Goal: Task Accomplishment & Management: Manage account settings

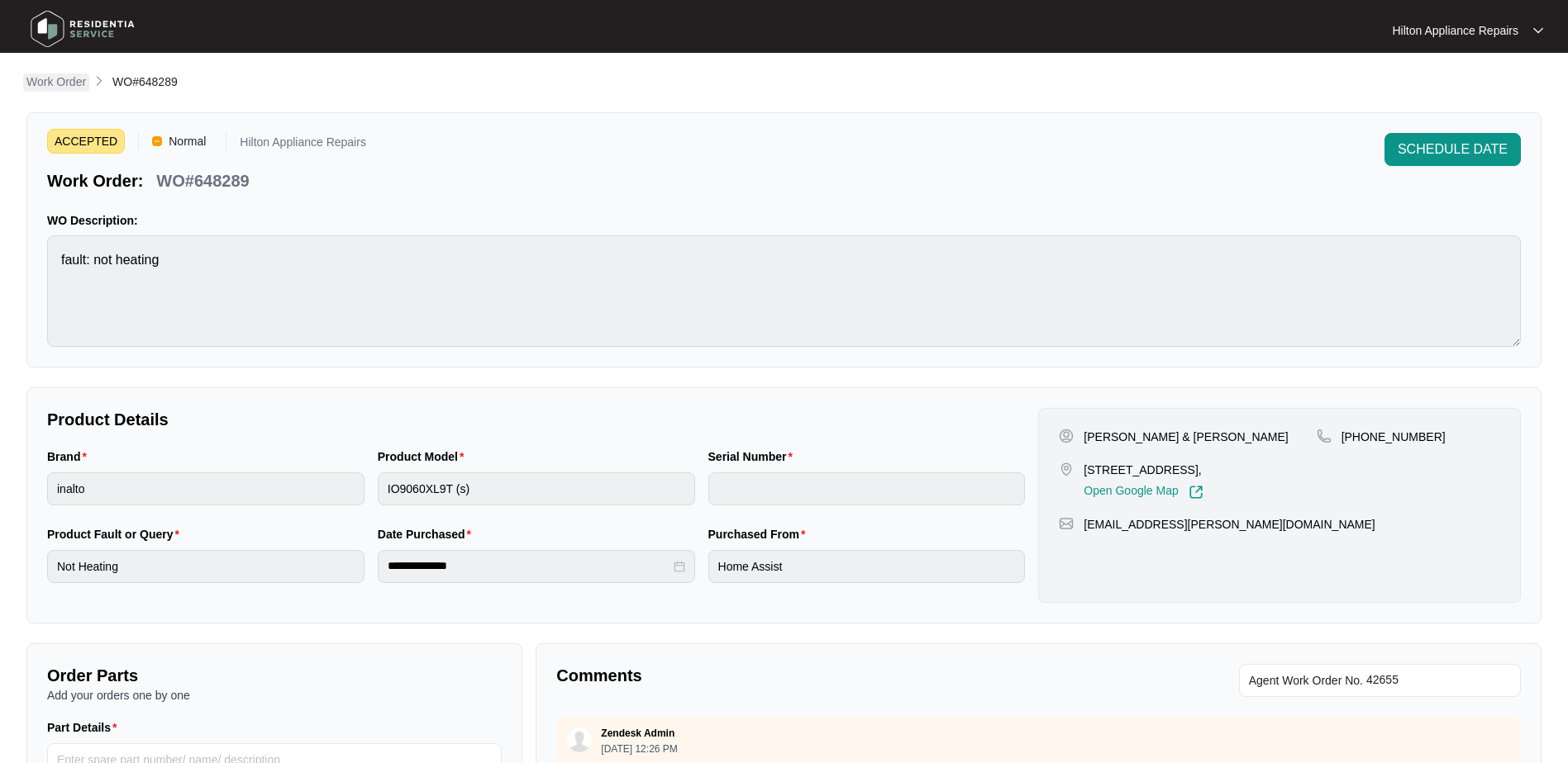
drag, startPoint x: 0, startPoint y: 0, endPoint x: 50, endPoint y: 73, distance: 88.5
click at [50, 73] on p "Work Order" at bounding box center [56, 82] width 60 height 16
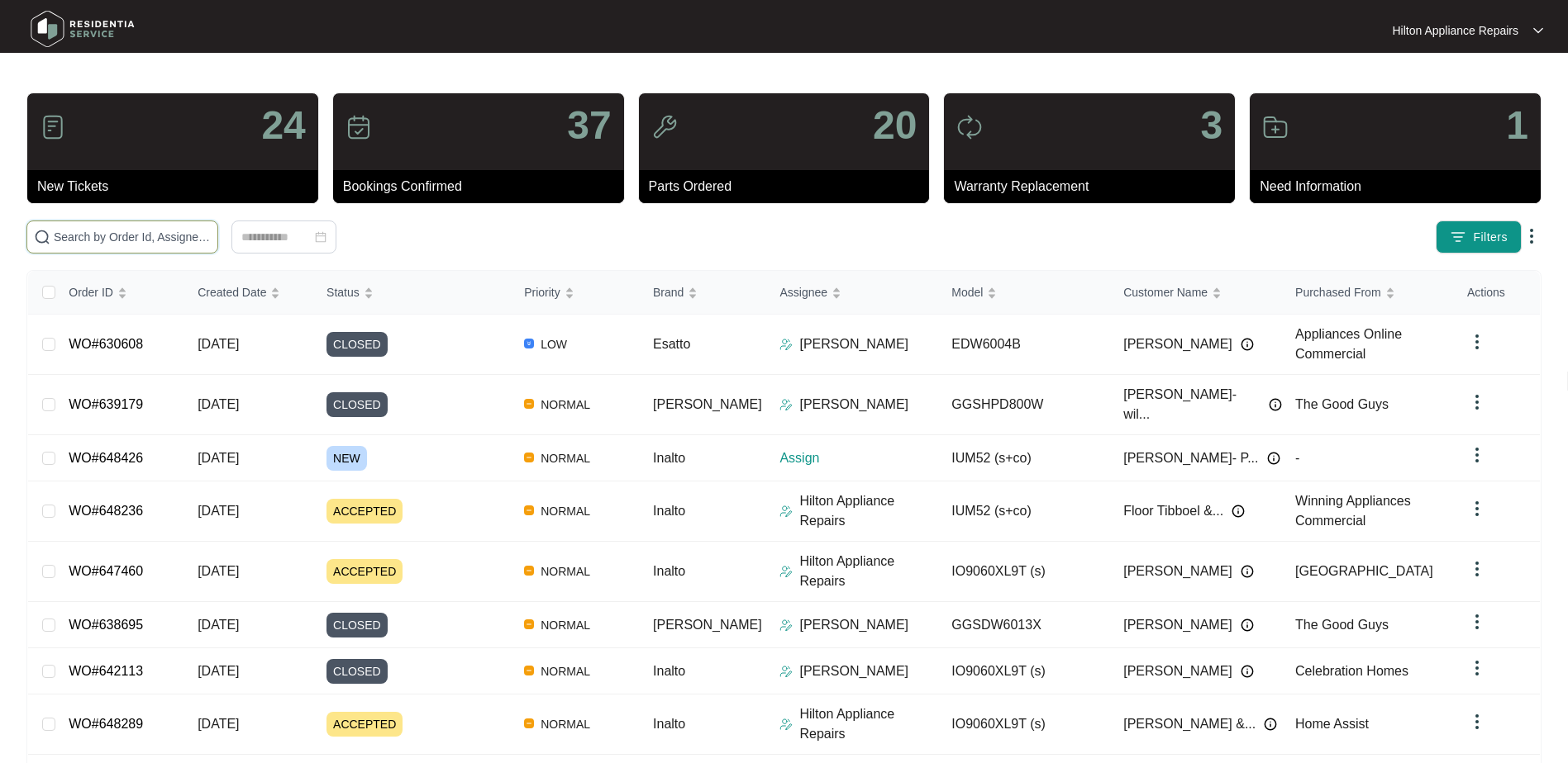
drag, startPoint x: 72, startPoint y: 243, endPoint x: 92, endPoint y: 242, distance: 20.0
click at [74, 242] on input "text" at bounding box center [132, 237] width 157 height 18
paste input "WO#647512"
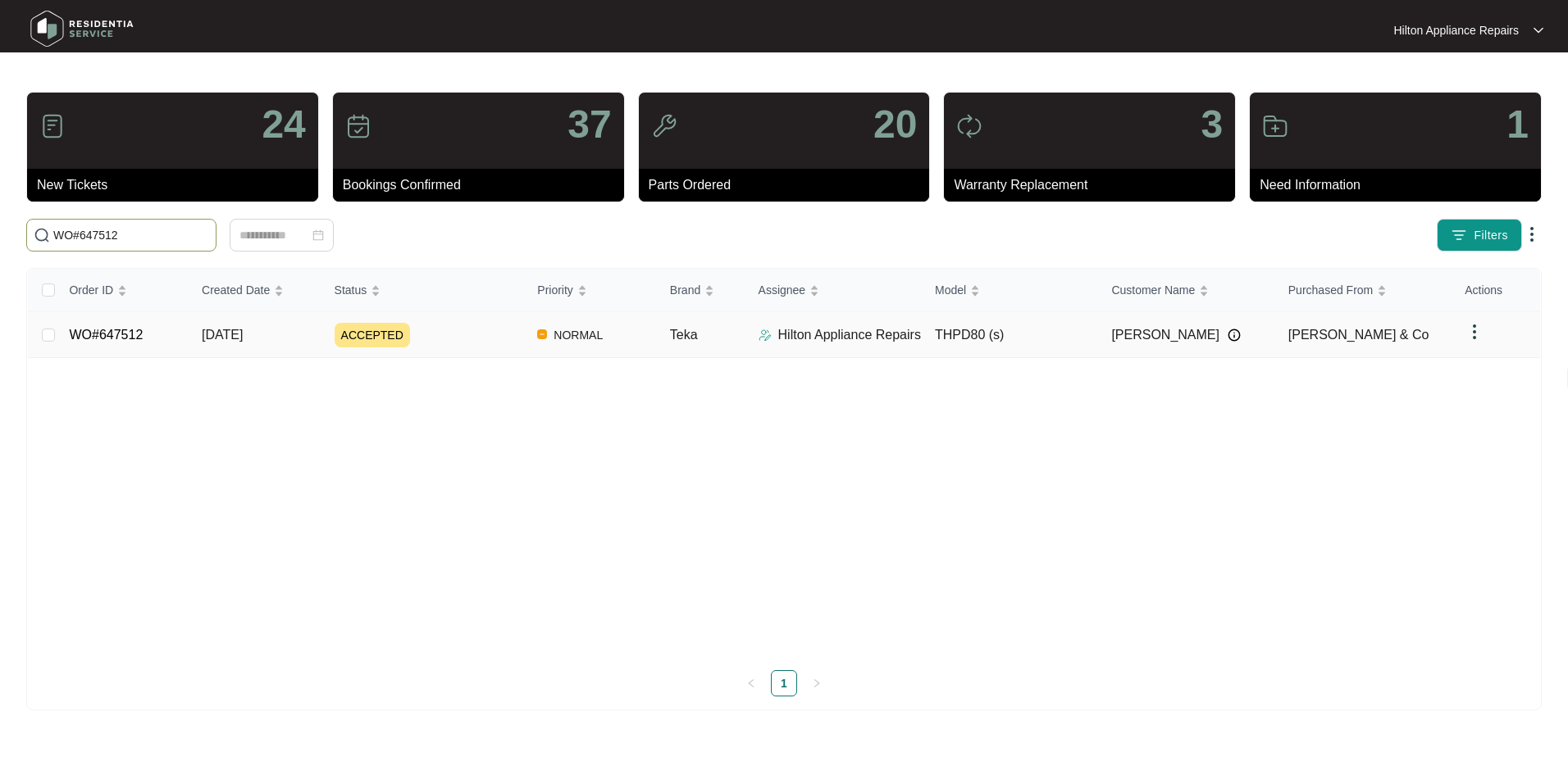
type input "WO#647512"
click at [225, 334] on span "[DATE]" at bounding box center [222, 334] width 41 height 14
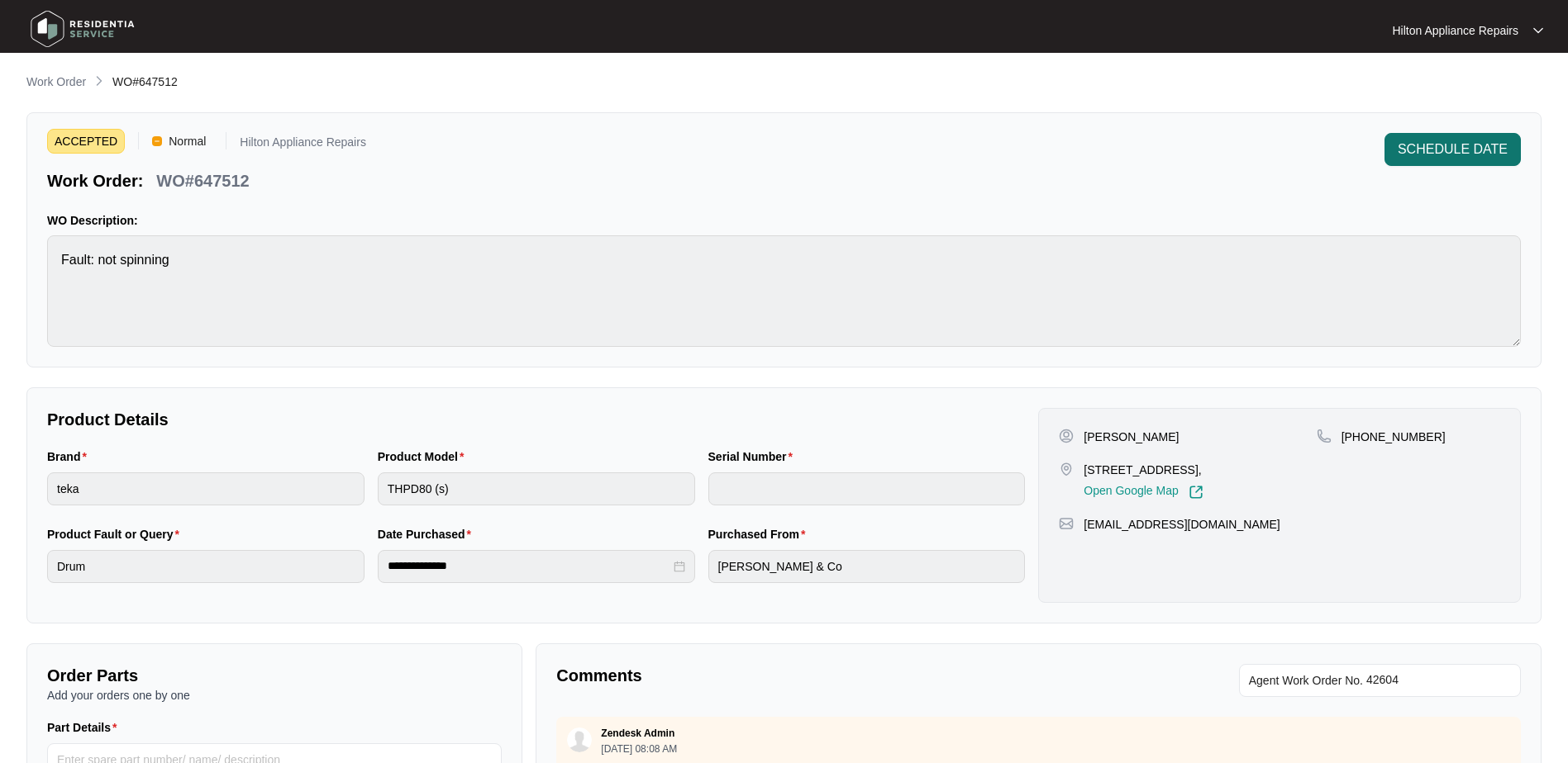
click at [1431, 150] on span "SCHEDULE DATE" at bounding box center [1453, 149] width 110 height 20
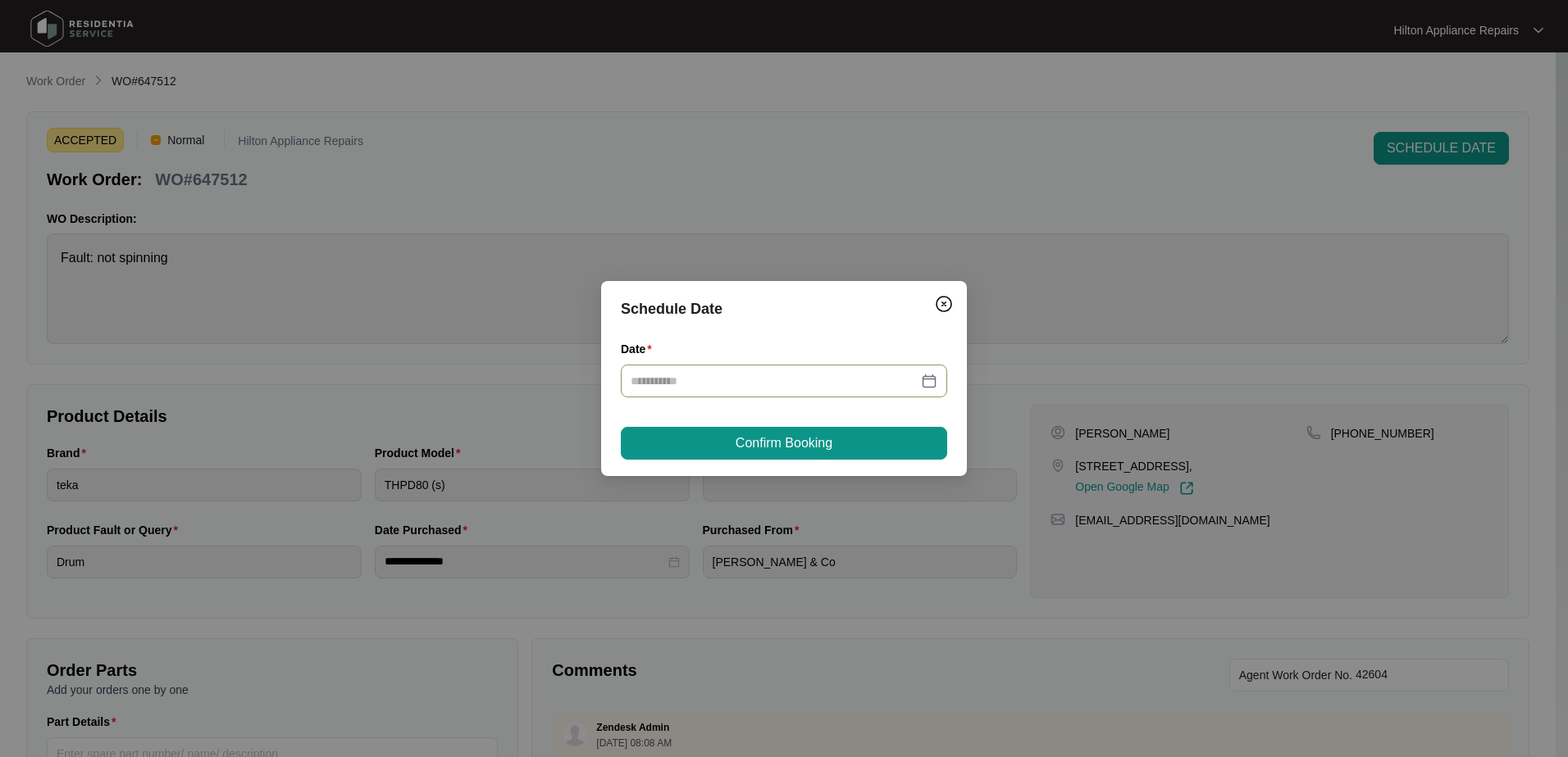
click at [932, 374] on div at bounding box center [784, 382] width 306 height 18
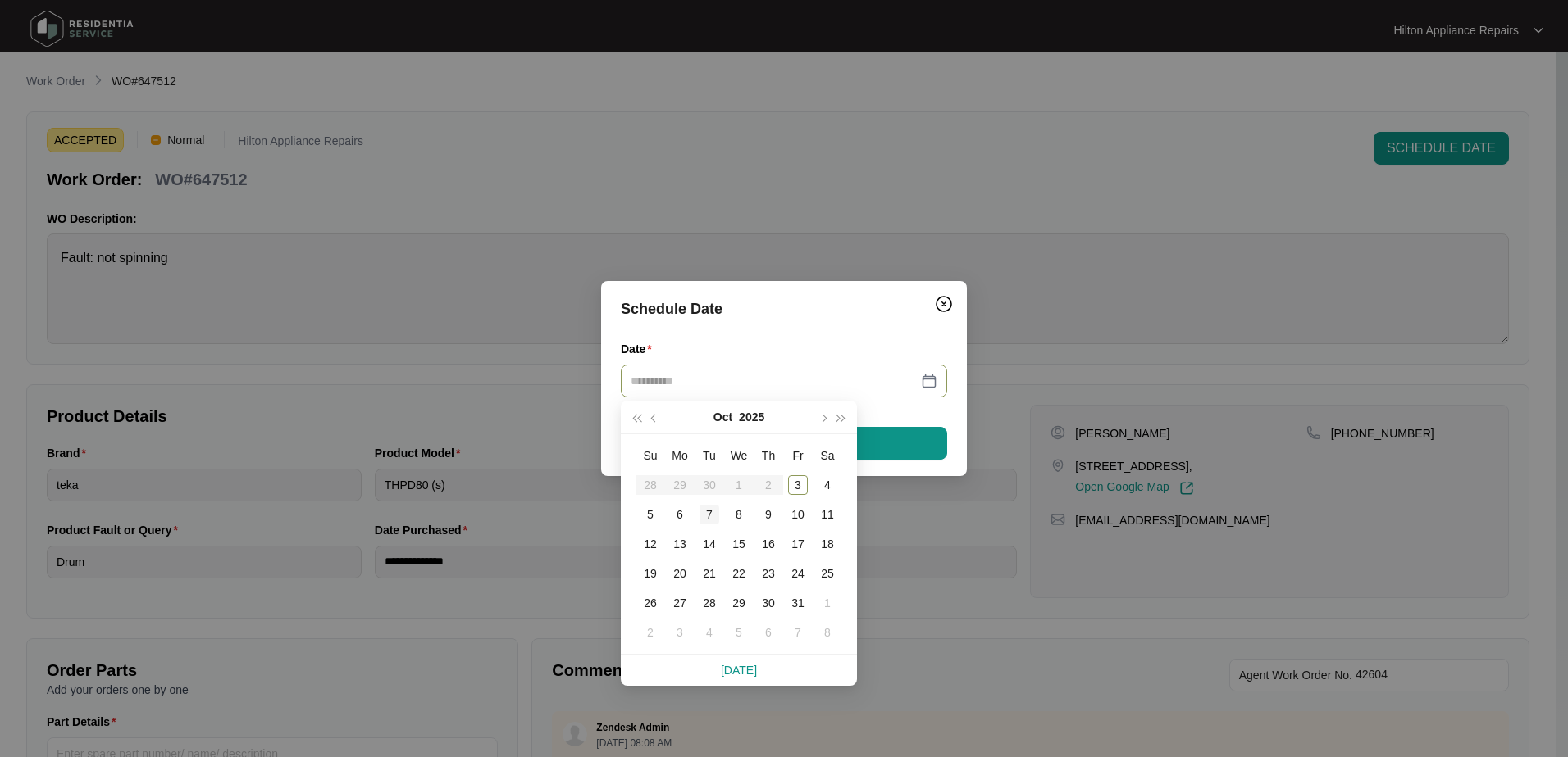
click at [708, 516] on div "7" at bounding box center [709, 515] width 20 height 20
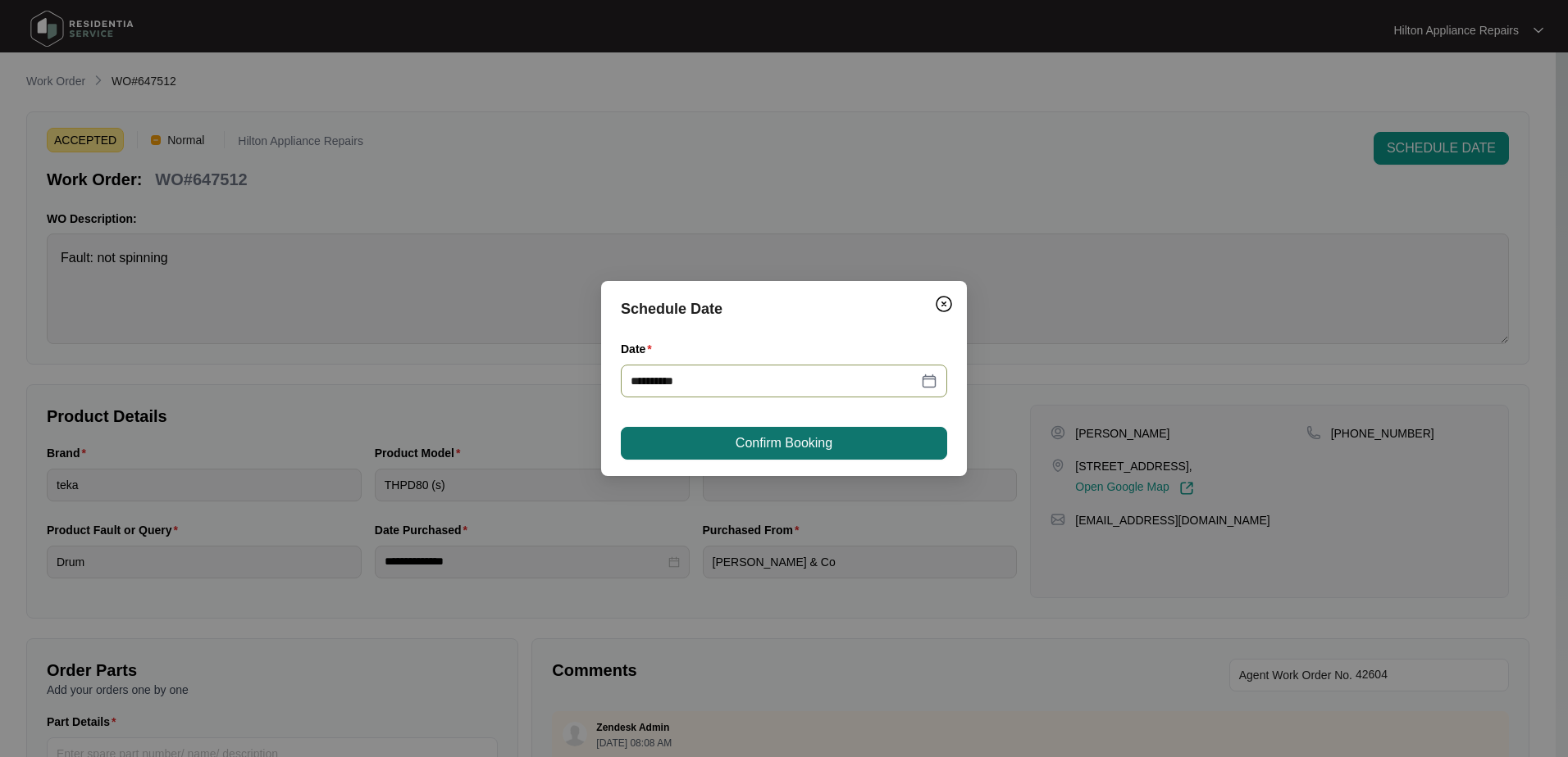
type input "**********"
click at [803, 439] on span "Confirm Booking" at bounding box center [784, 443] width 96 height 20
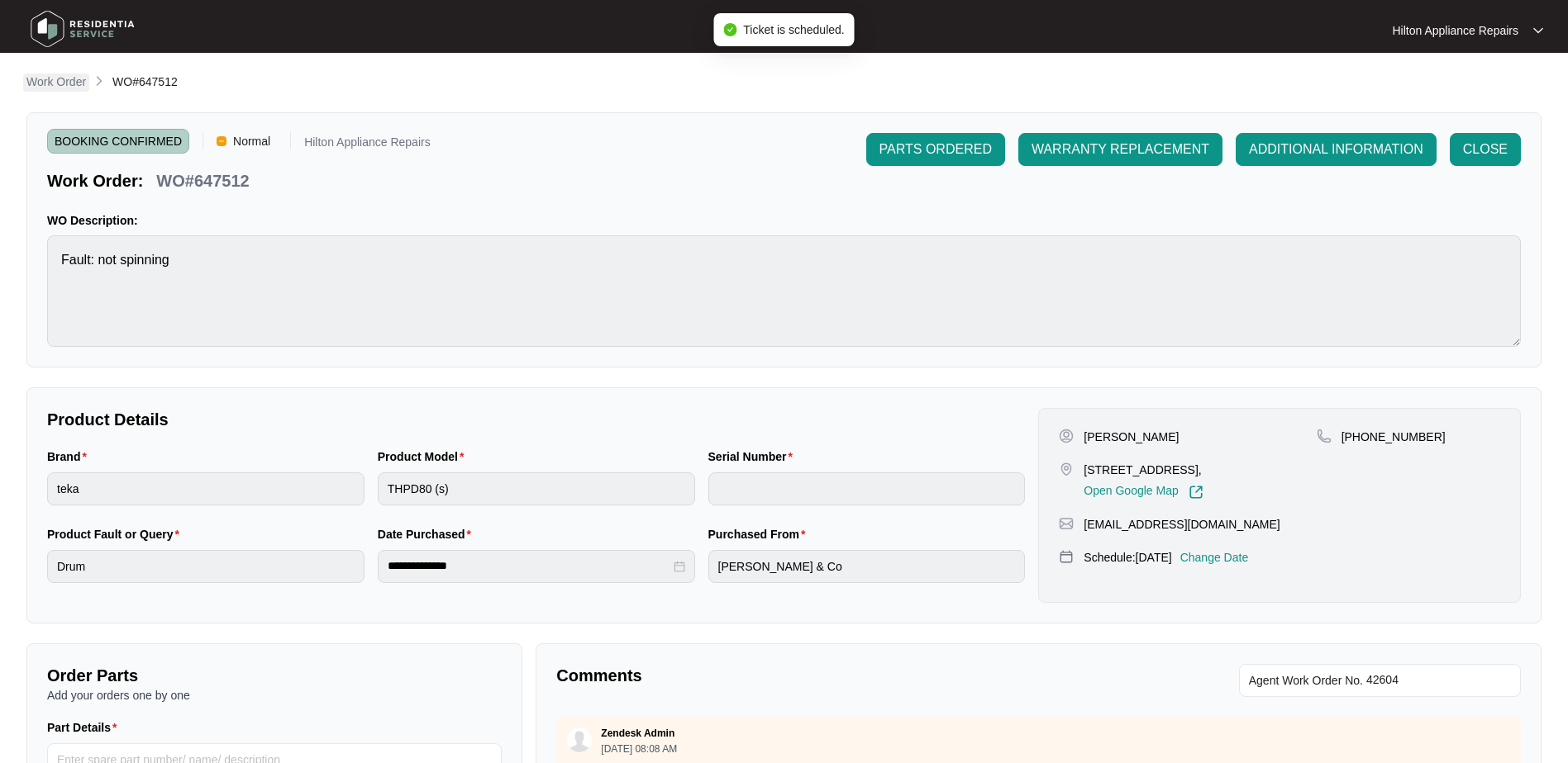
click at [42, 82] on p "Work Order" at bounding box center [56, 82] width 60 height 16
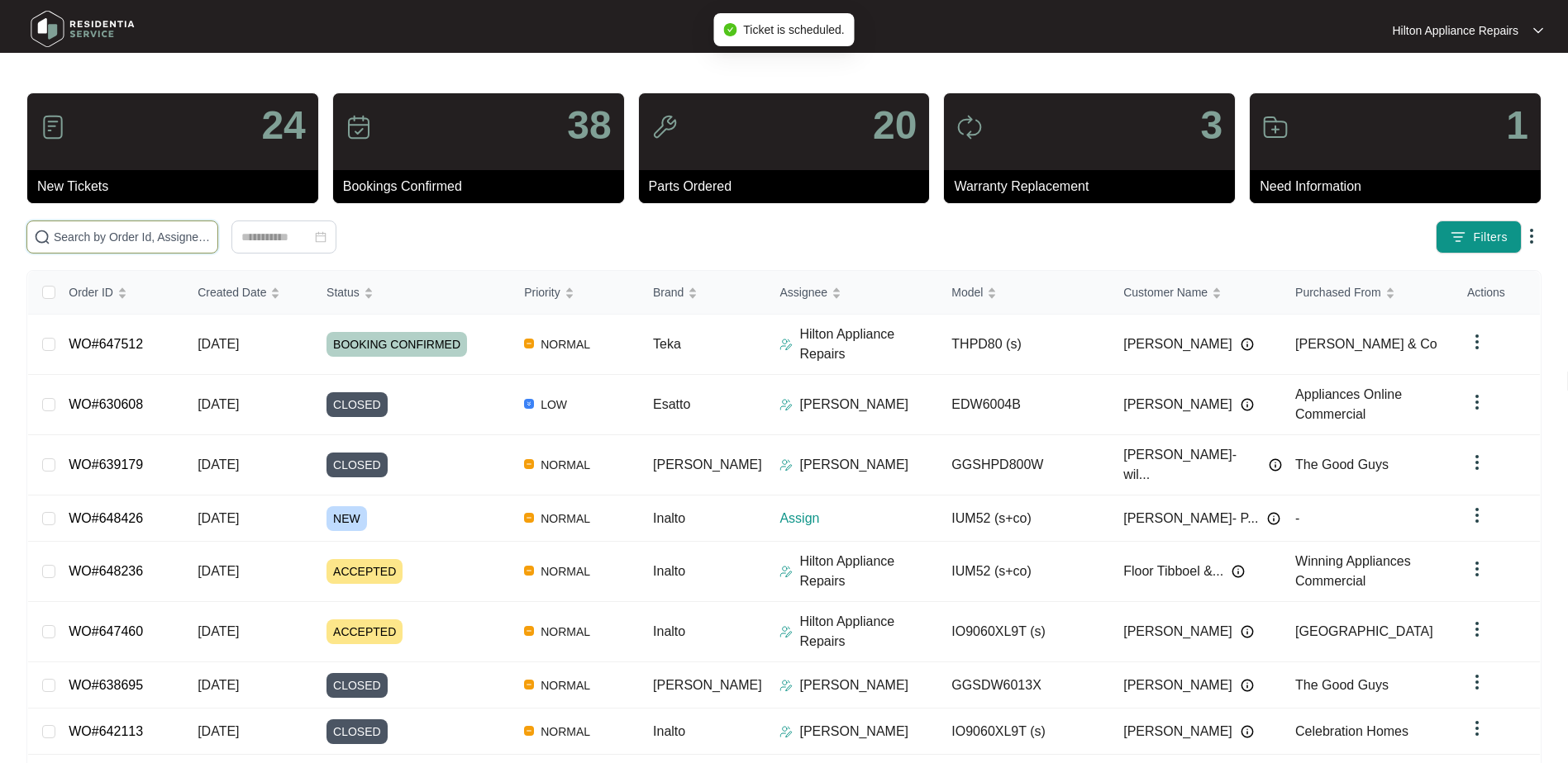
click at [83, 235] on input "text" at bounding box center [132, 237] width 157 height 18
paste input "WO#647512"
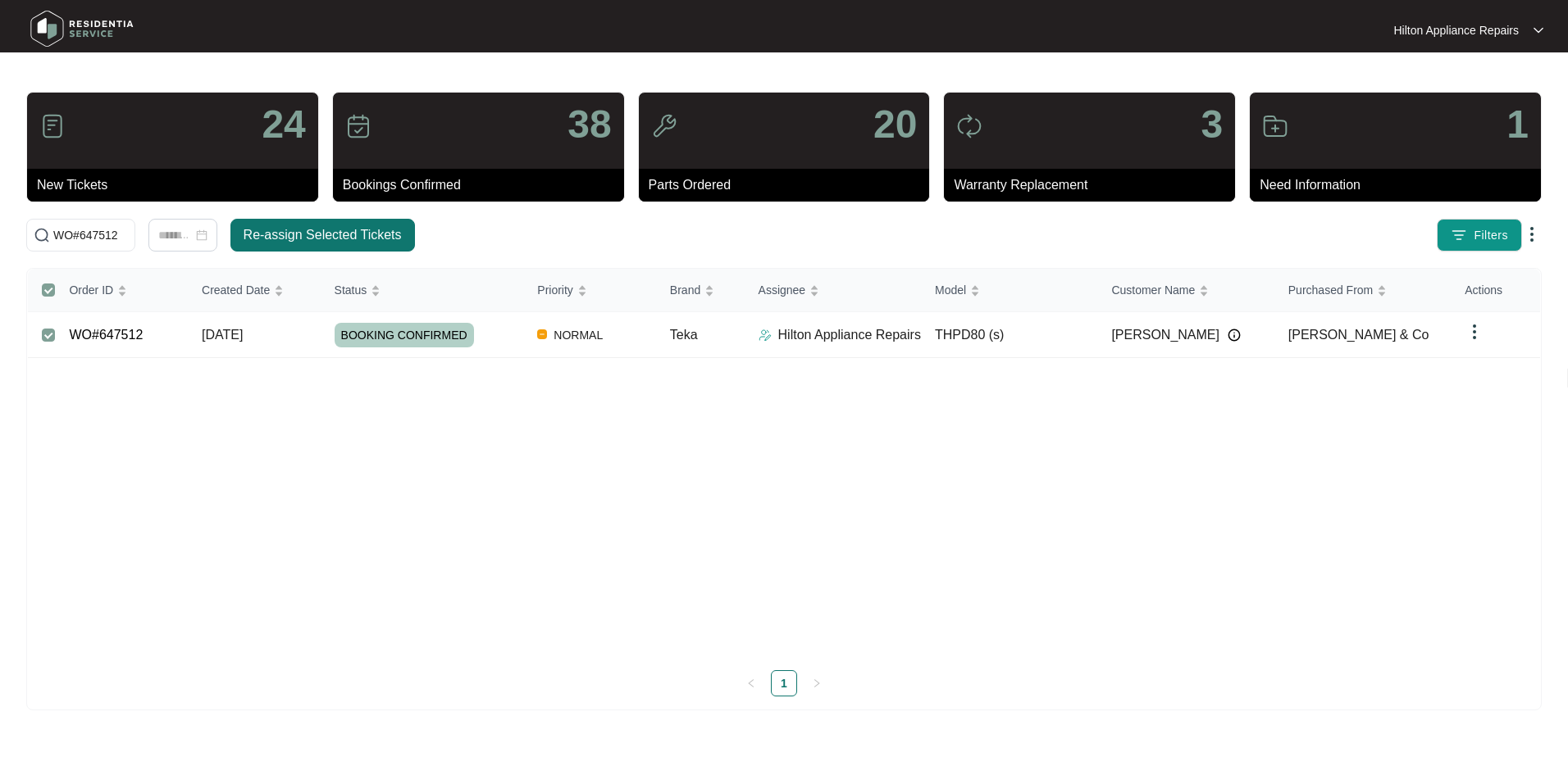
click at [288, 236] on span "Re-assign Selected Tickets" at bounding box center [323, 235] width 158 height 20
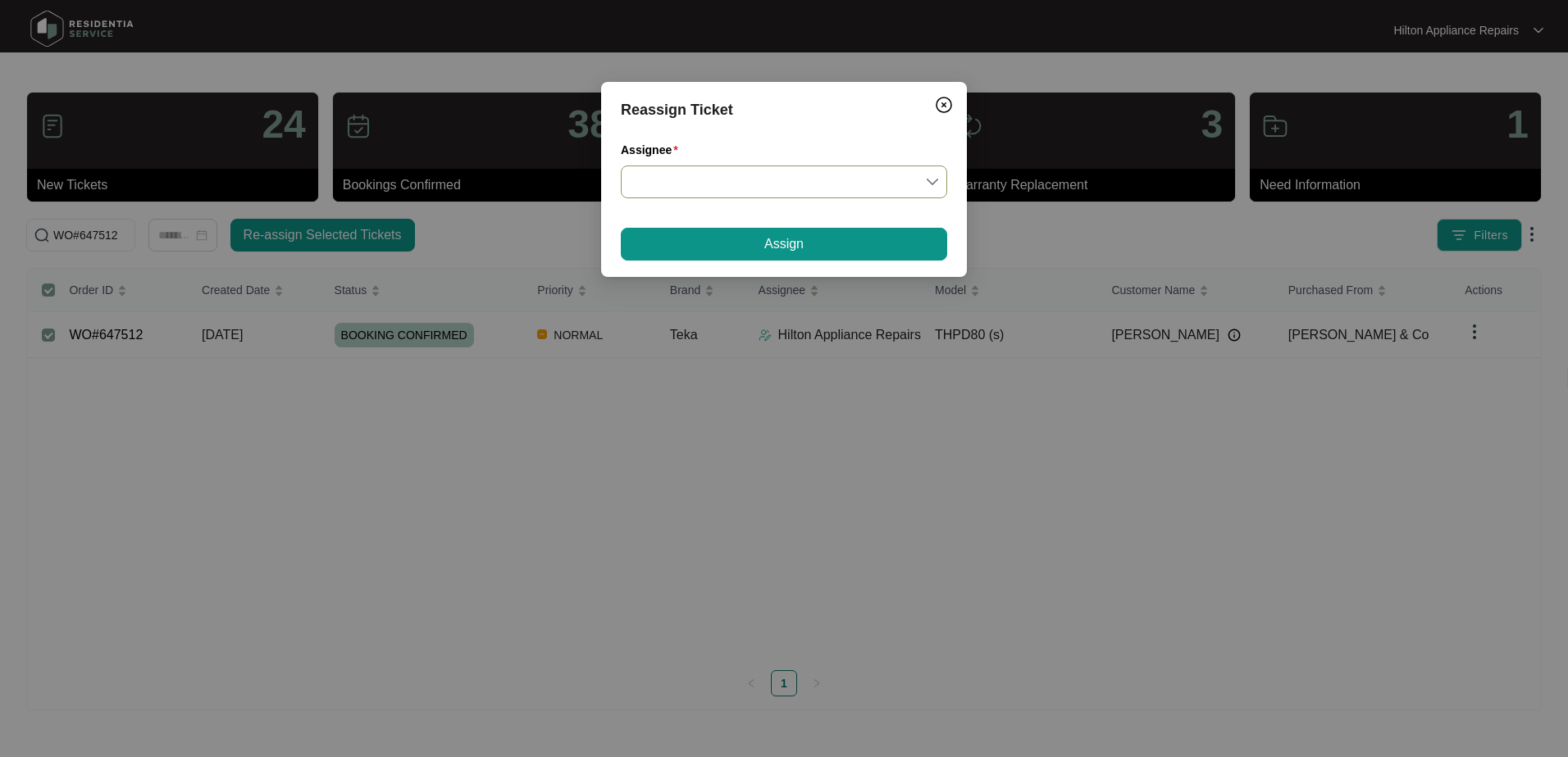
click at [934, 179] on input "Assignee" at bounding box center [784, 182] width 306 height 31
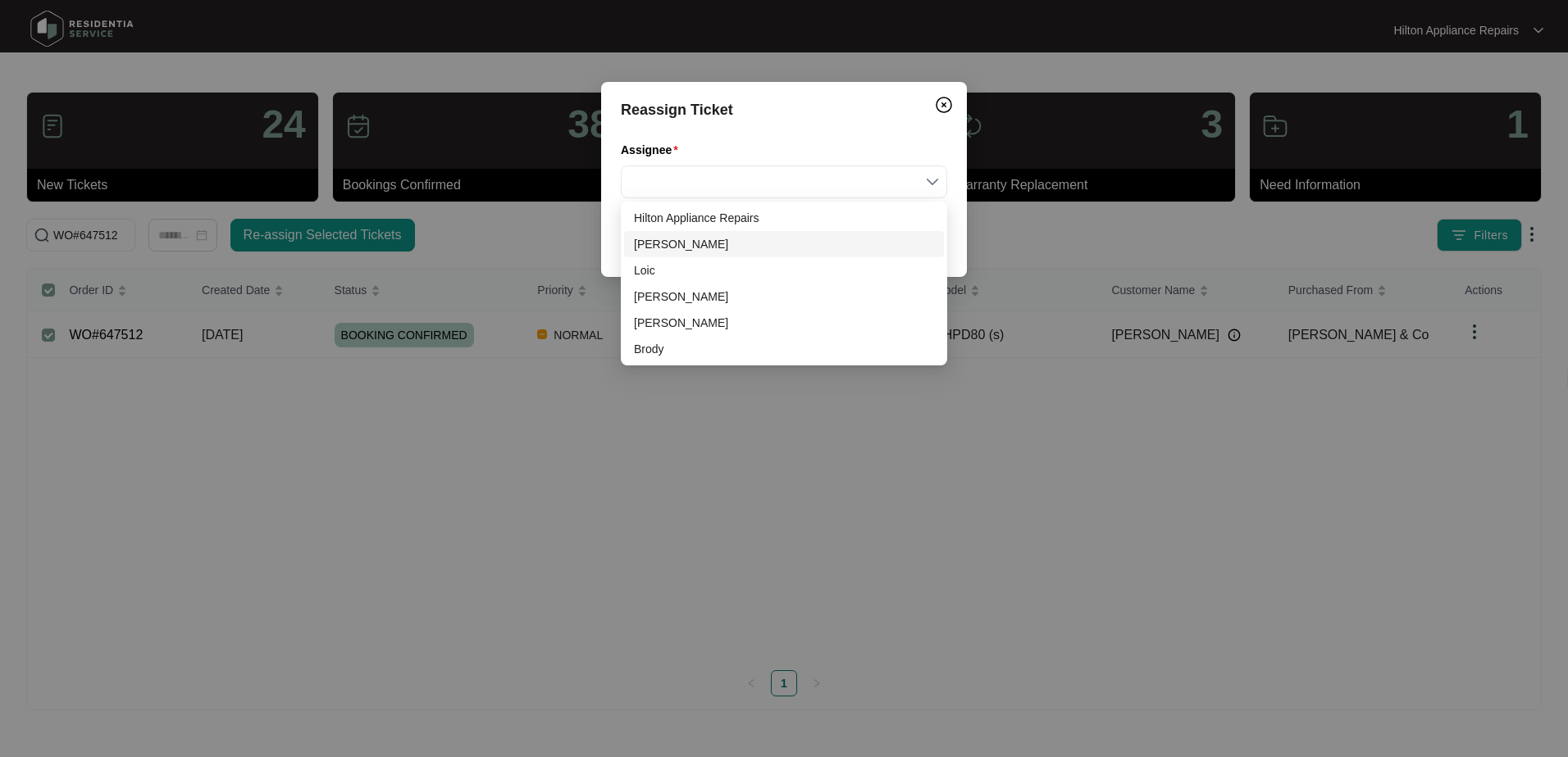
click at [669, 245] on div "[PERSON_NAME]" at bounding box center [784, 244] width 300 height 18
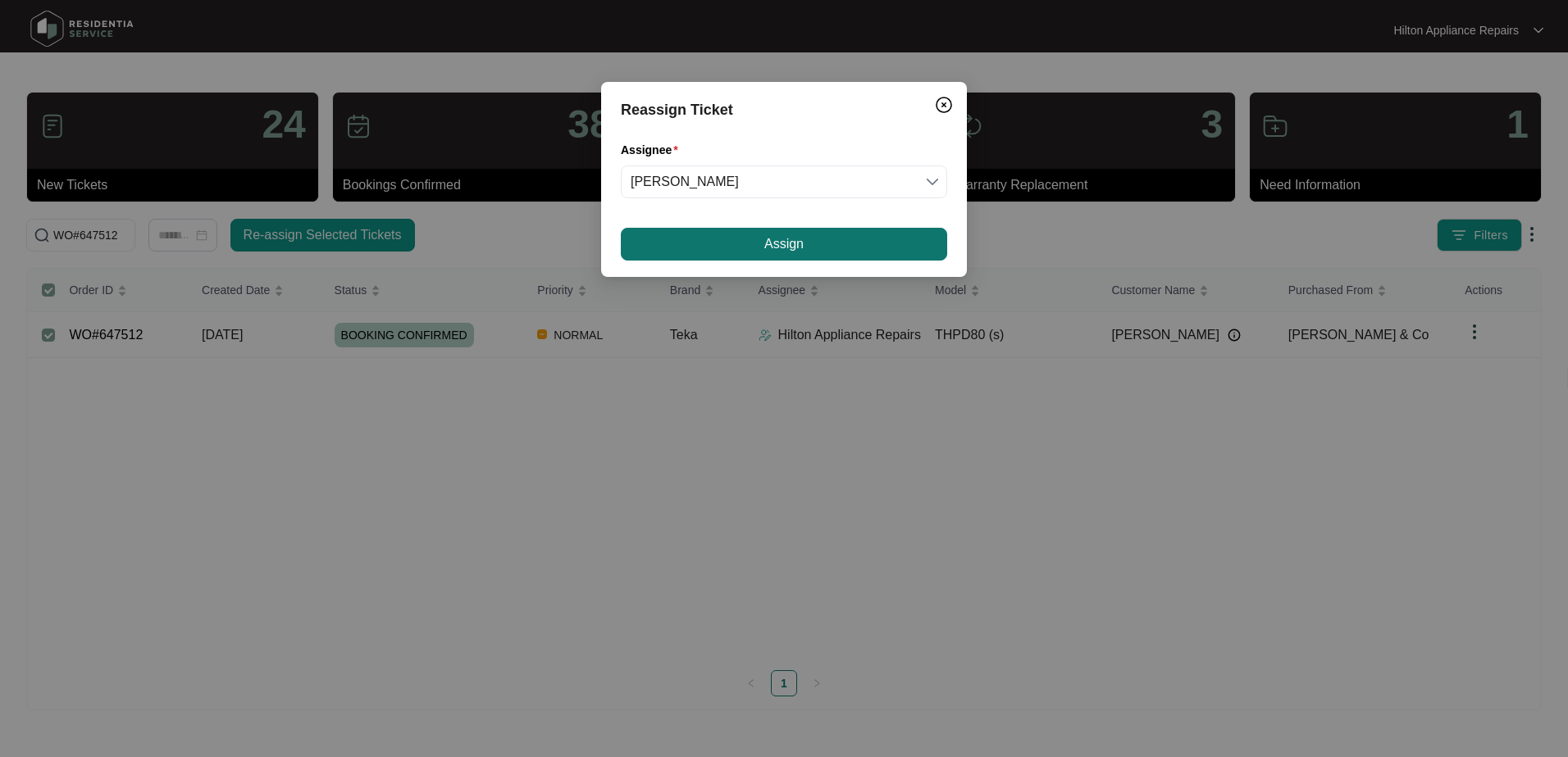
click at [754, 244] on button "Assign" at bounding box center [784, 244] width 326 height 33
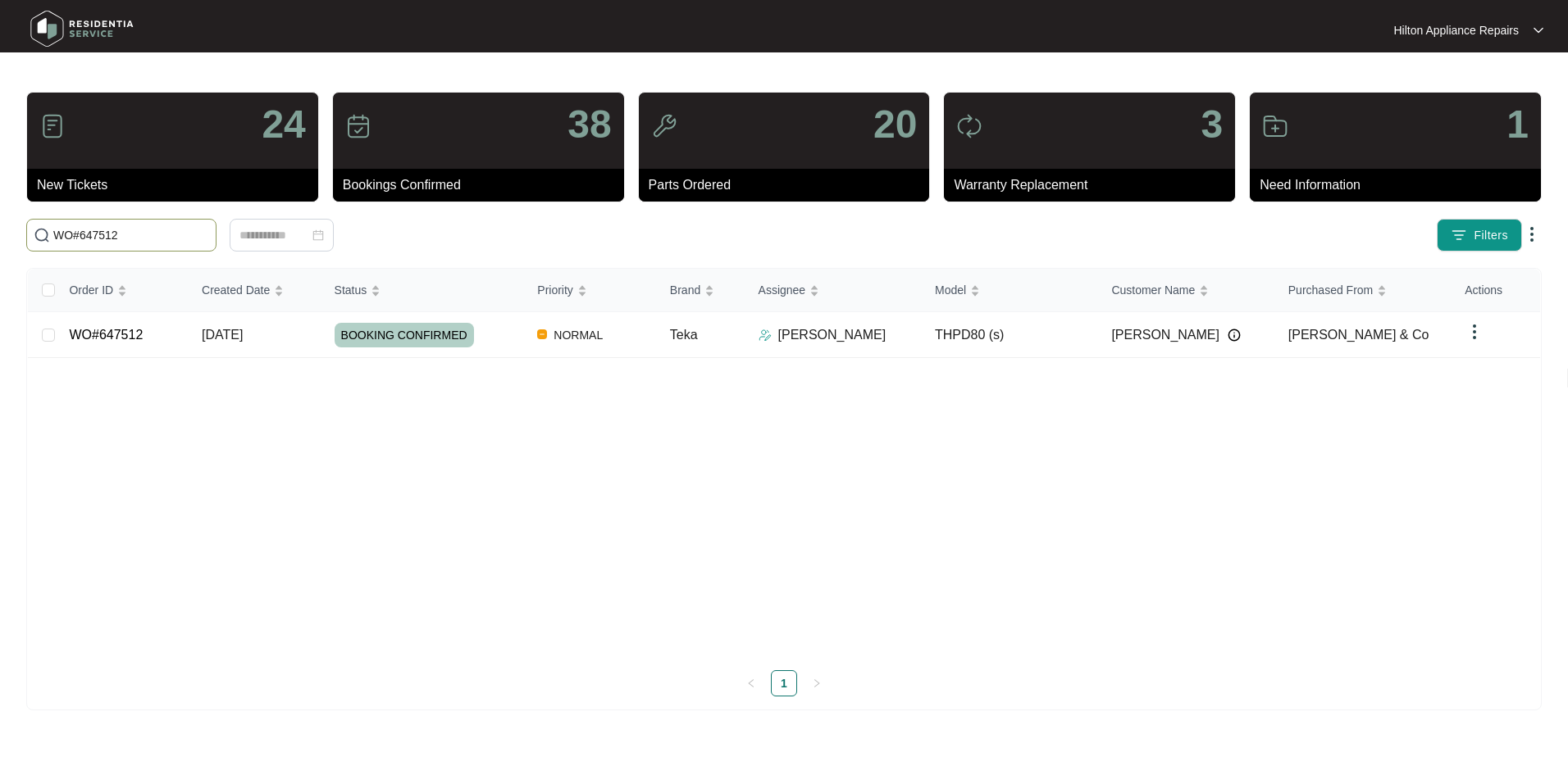
drag, startPoint x: 132, startPoint y: 230, endPoint x: -51, endPoint y: 231, distance: 183.0
click at [0, 231] on html "Hilton Appliance Repairs Hilton App... 24 New Tickets 38 Bookings Confirmed 20 …" at bounding box center [784, 378] width 1568 height 757
paste input "460"
type input "WO#647460"
click at [243, 342] on span "[DATE]" at bounding box center [222, 334] width 41 height 14
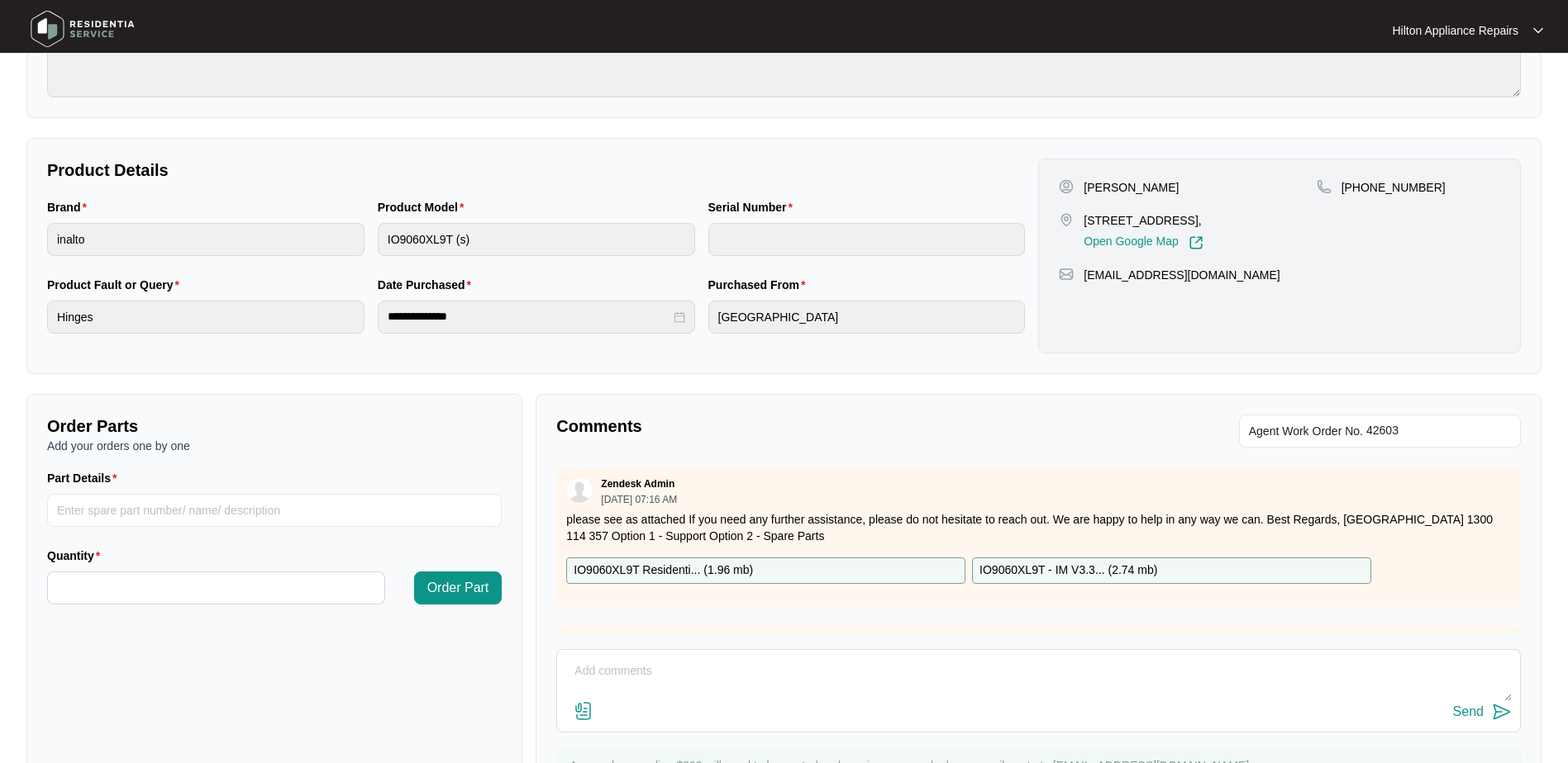
scroll to position [333, 0]
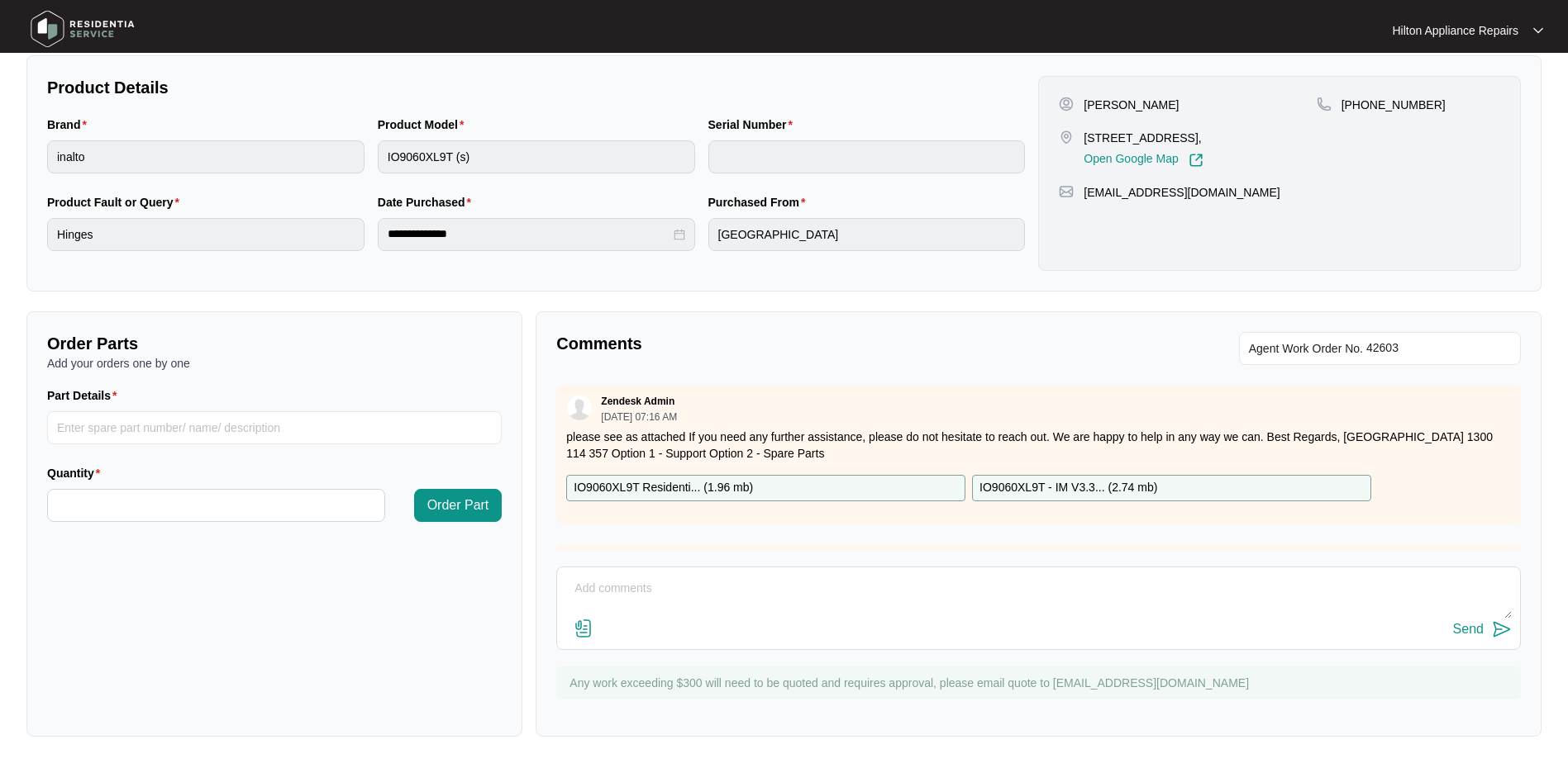
click at [598, 580] on textarea at bounding box center [1038, 597] width 947 height 43
paste textarea "Called [PERSON_NAME], he advised he has tenant there. Called [PERSON_NAME] LMTC…"
click at [650, 585] on textarea "Part arrived, Called [PERSON_NAME], he advised he has tenant there. Called [PER…" at bounding box center [1038, 597] width 947 height 43
click at [939, 588] on textarea "Part arrived, called [PERSON_NAME], he advised he has tenant there. Called [PER…" at bounding box center [1038, 597] width 947 height 43
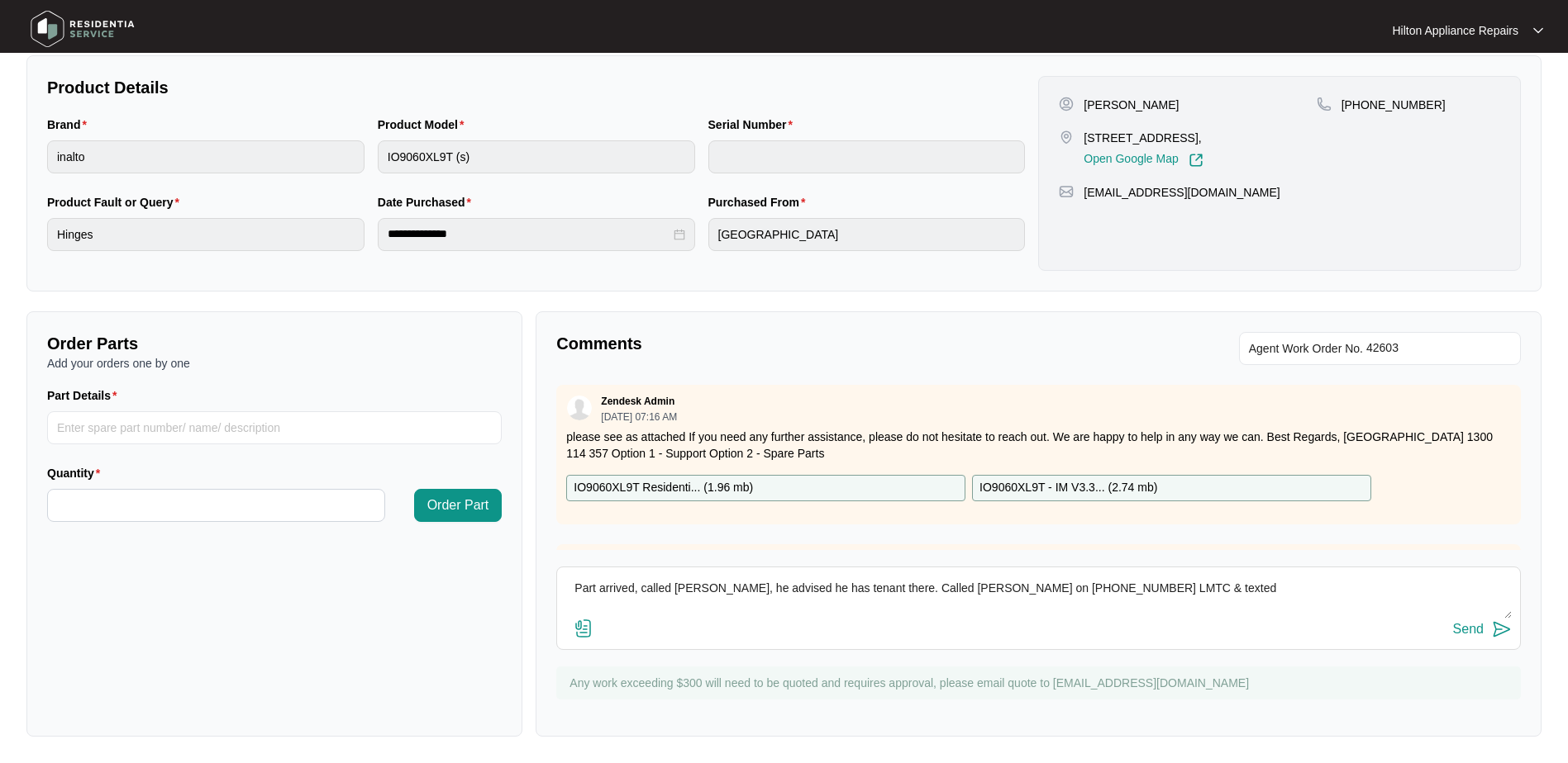
type textarea "Part arrived, called [PERSON_NAME], he advised he has tenant there. Called [PER…"
click at [1467, 627] on div "Send" at bounding box center [1468, 629] width 30 height 15
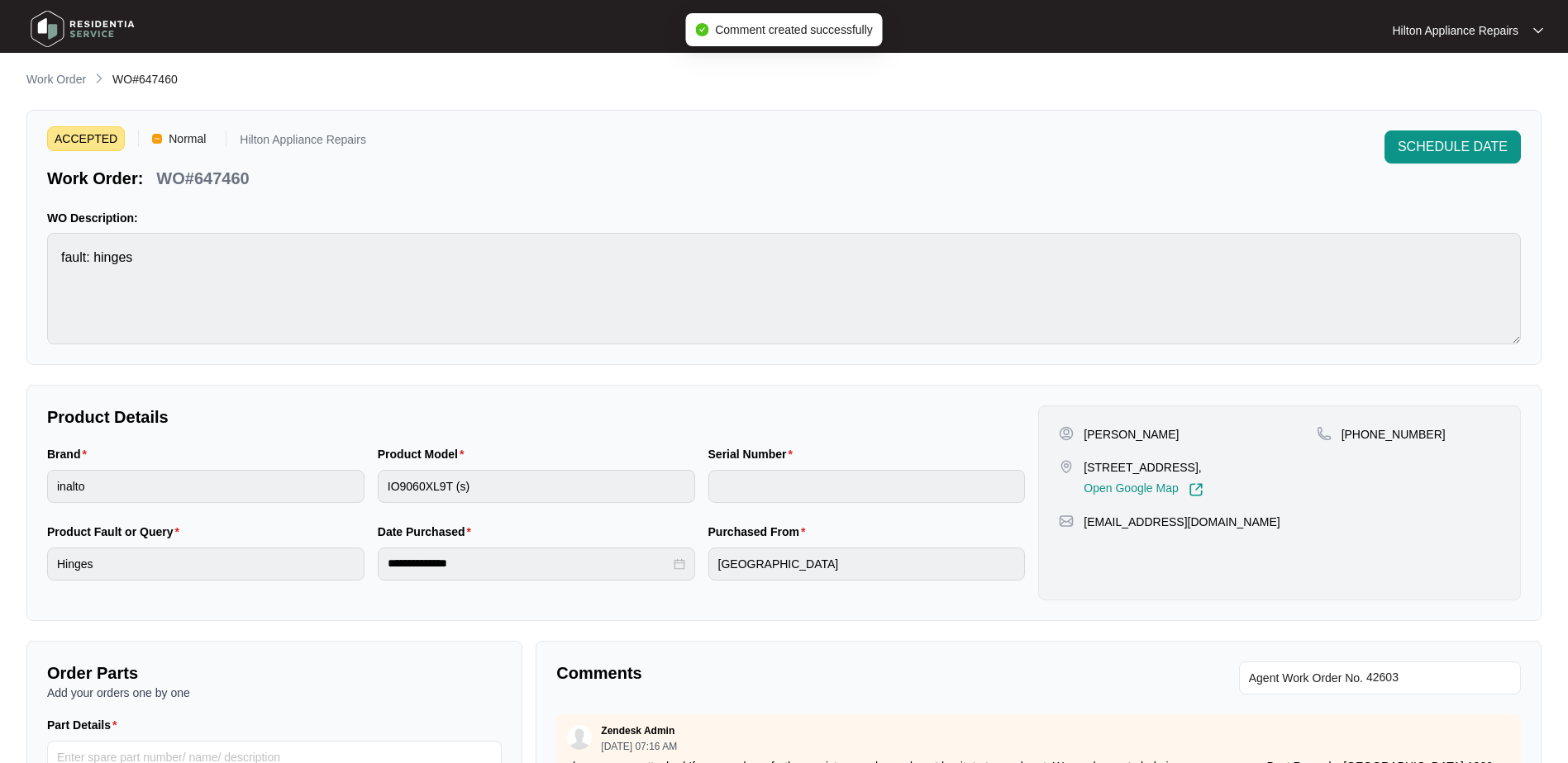
scroll to position [0, 0]
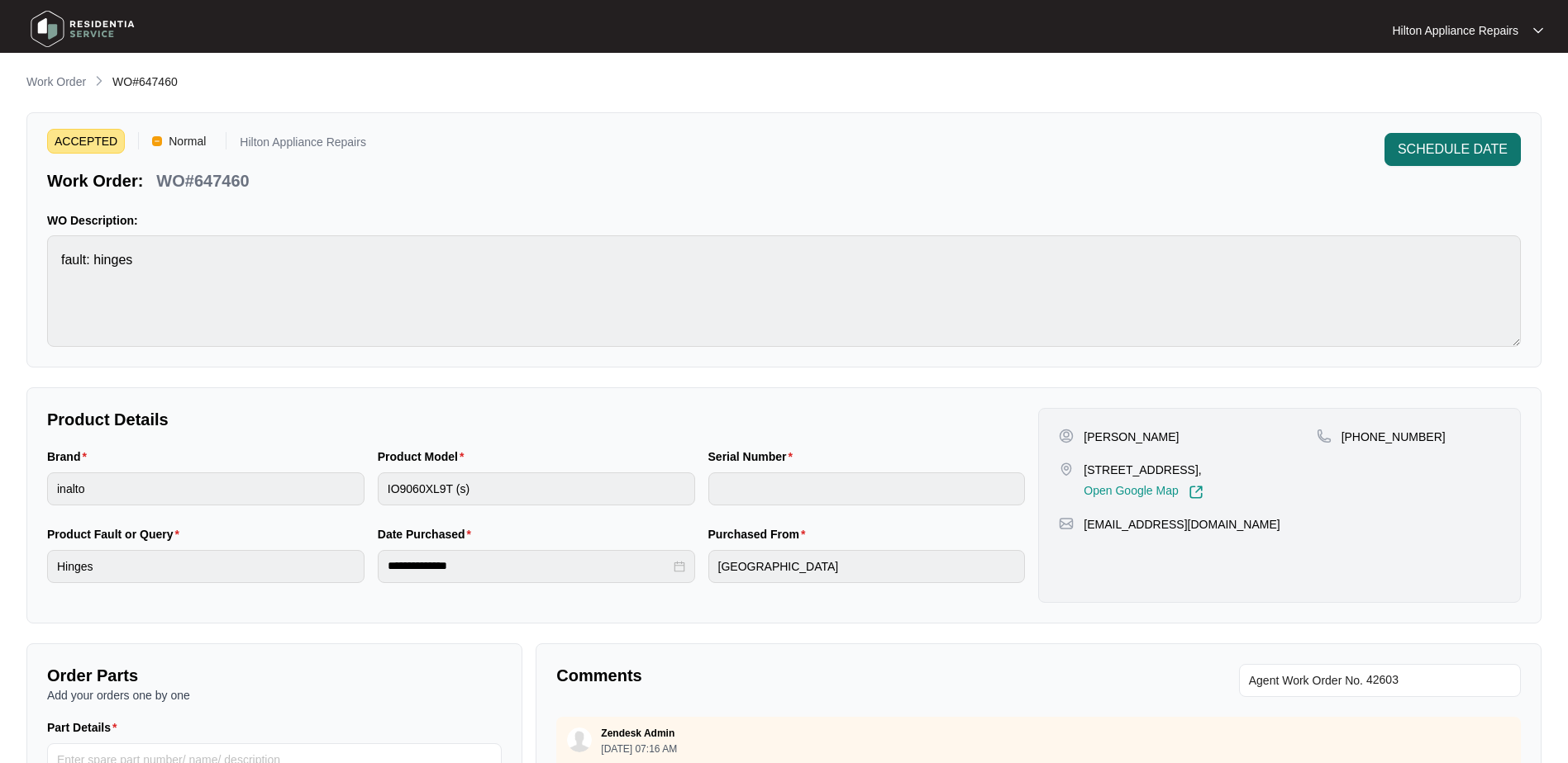
click at [1425, 148] on span "SCHEDULE DATE" at bounding box center [1453, 149] width 110 height 20
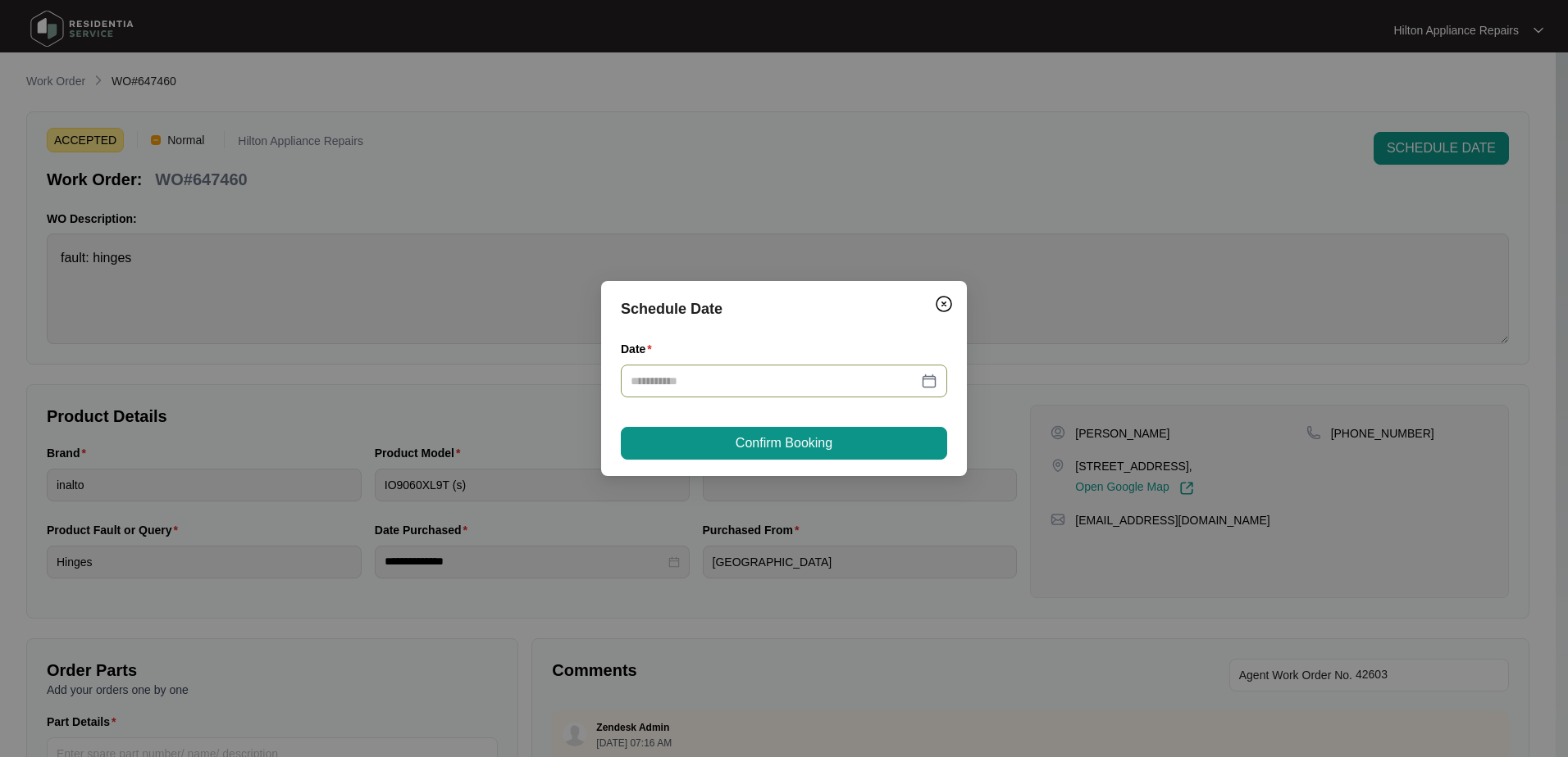
click at [932, 376] on div at bounding box center [784, 382] width 306 height 18
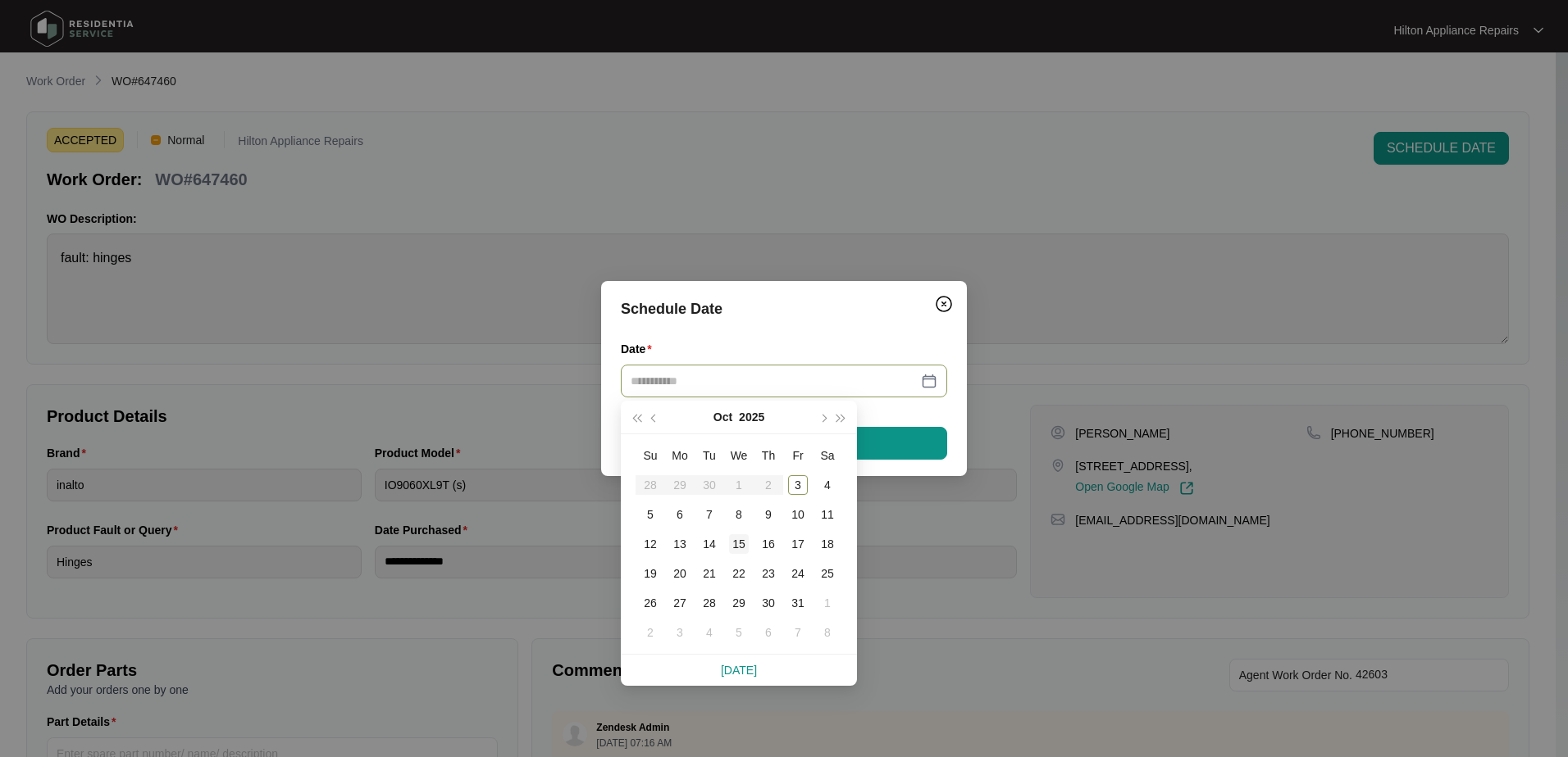
type input "**********"
click at [712, 541] on div "14" at bounding box center [709, 544] width 20 height 20
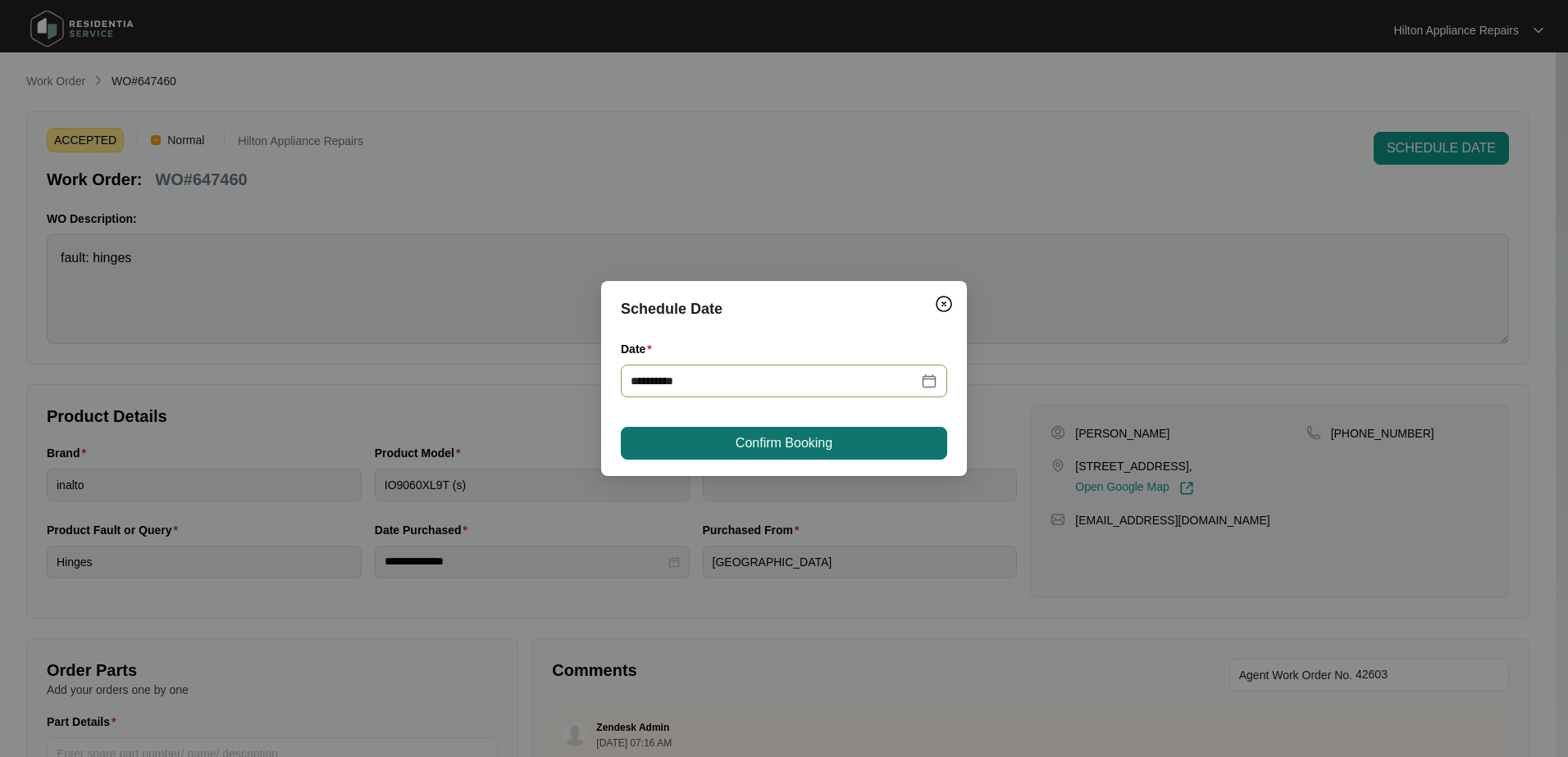
type input "**********"
click at [764, 443] on span "Confirm Booking" at bounding box center [784, 443] width 96 height 20
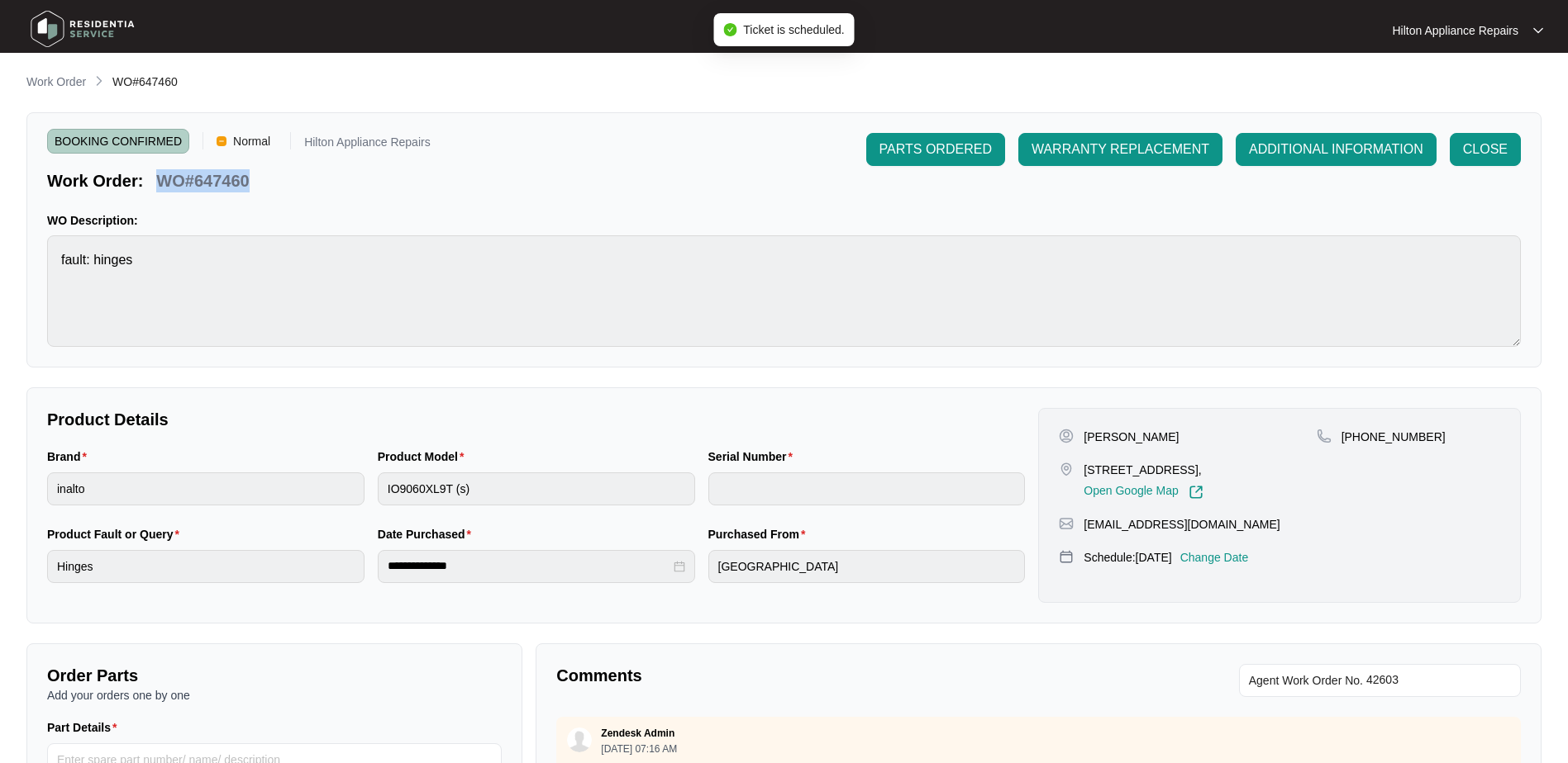
drag, startPoint x: 236, startPoint y: 181, endPoint x: 156, endPoint y: 181, distance: 80.0
click at [156, 181] on div "Work Order: WO#647460" at bounding box center [238, 179] width 384 height 29
copy p "WO#647460"
click at [54, 82] on p "Work Order" at bounding box center [56, 82] width 60 height 16
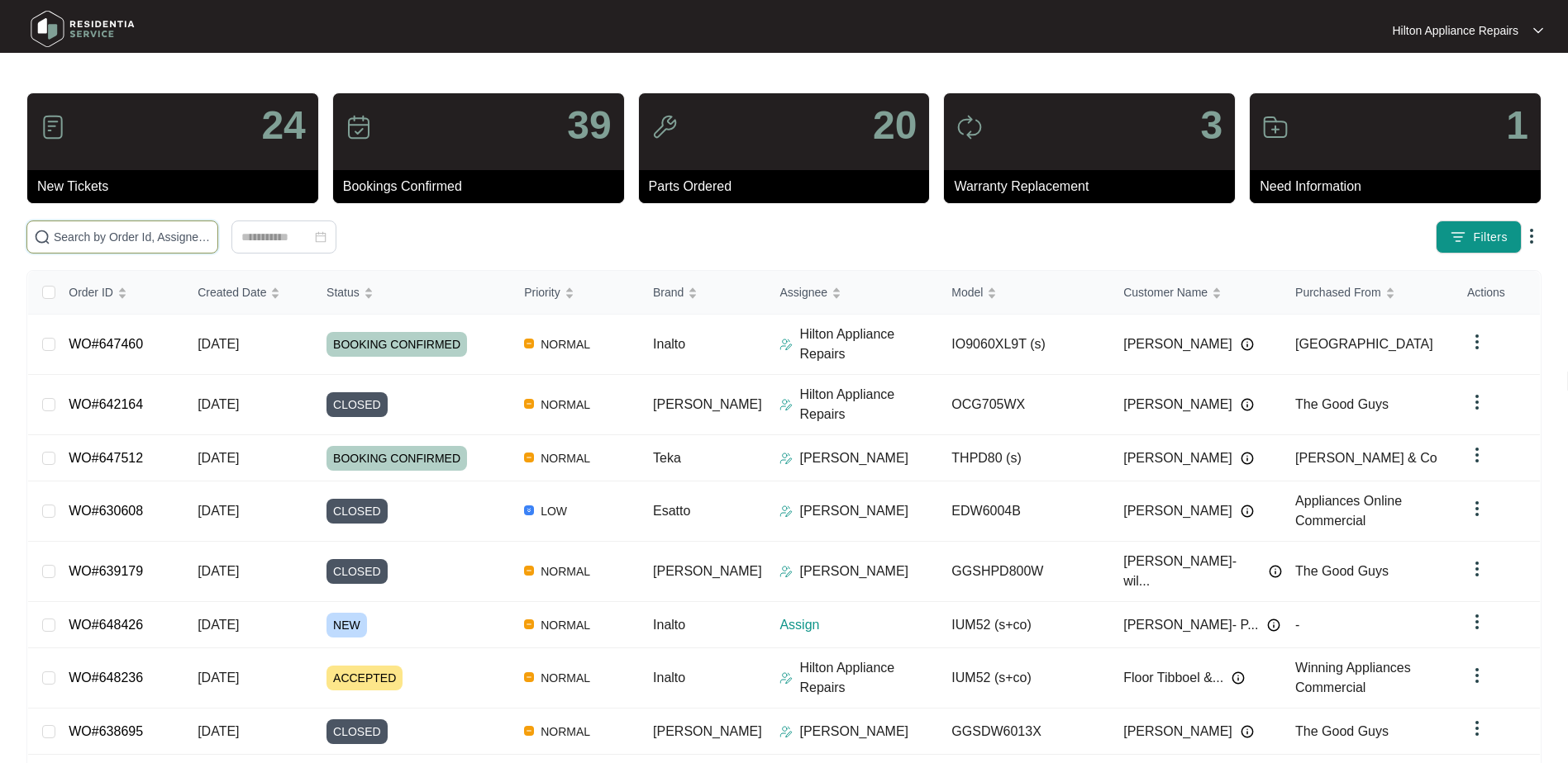
click at [112, 244] on input "text" at bounding box center [132, 237] width 157 height 18
paste input "WO#647460"
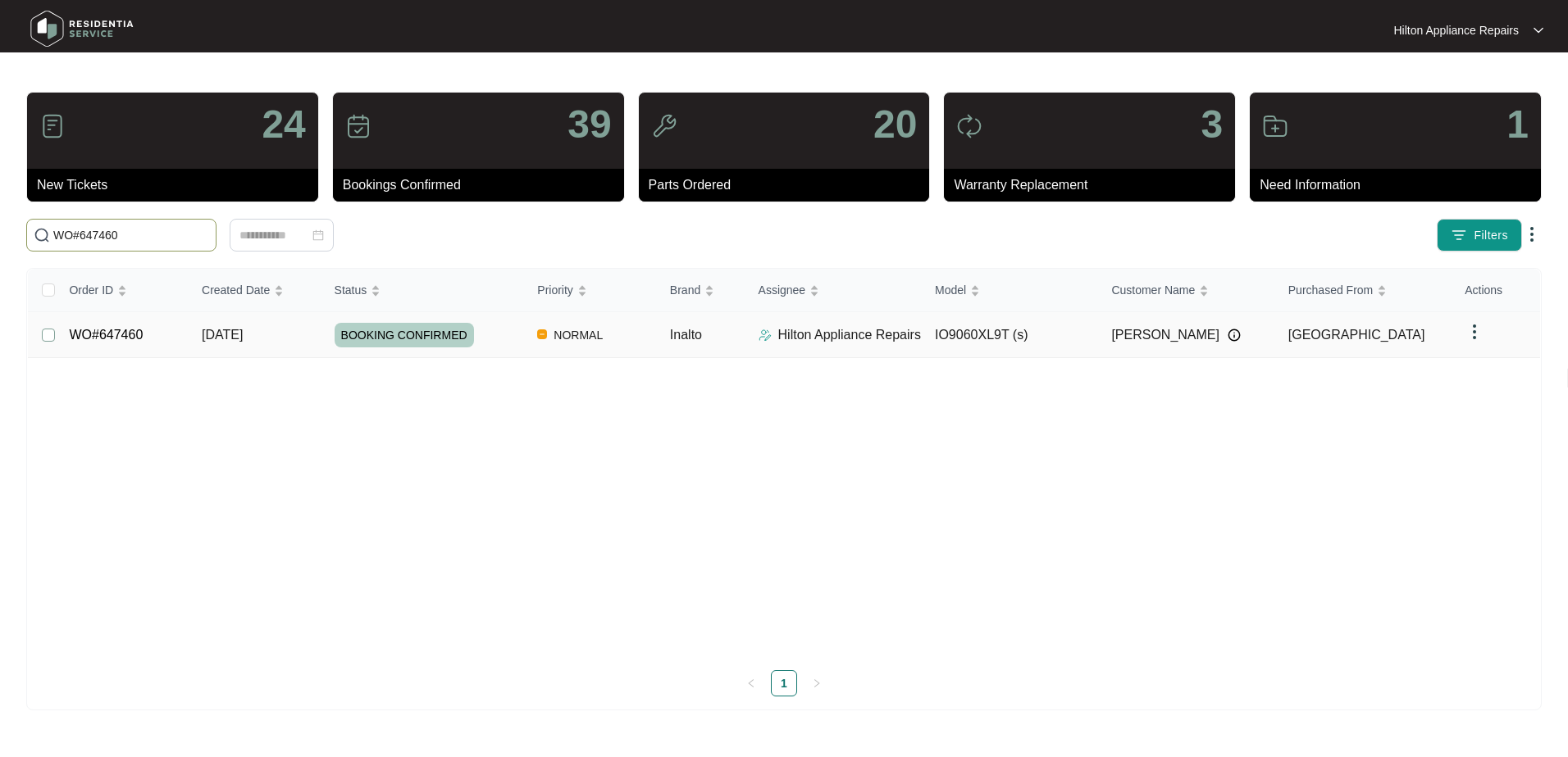
type input "WO#647460"
click at [329, 232] on span "Re-assign Selected Tickets" at bounding box center [323, 235] width 158 height 20
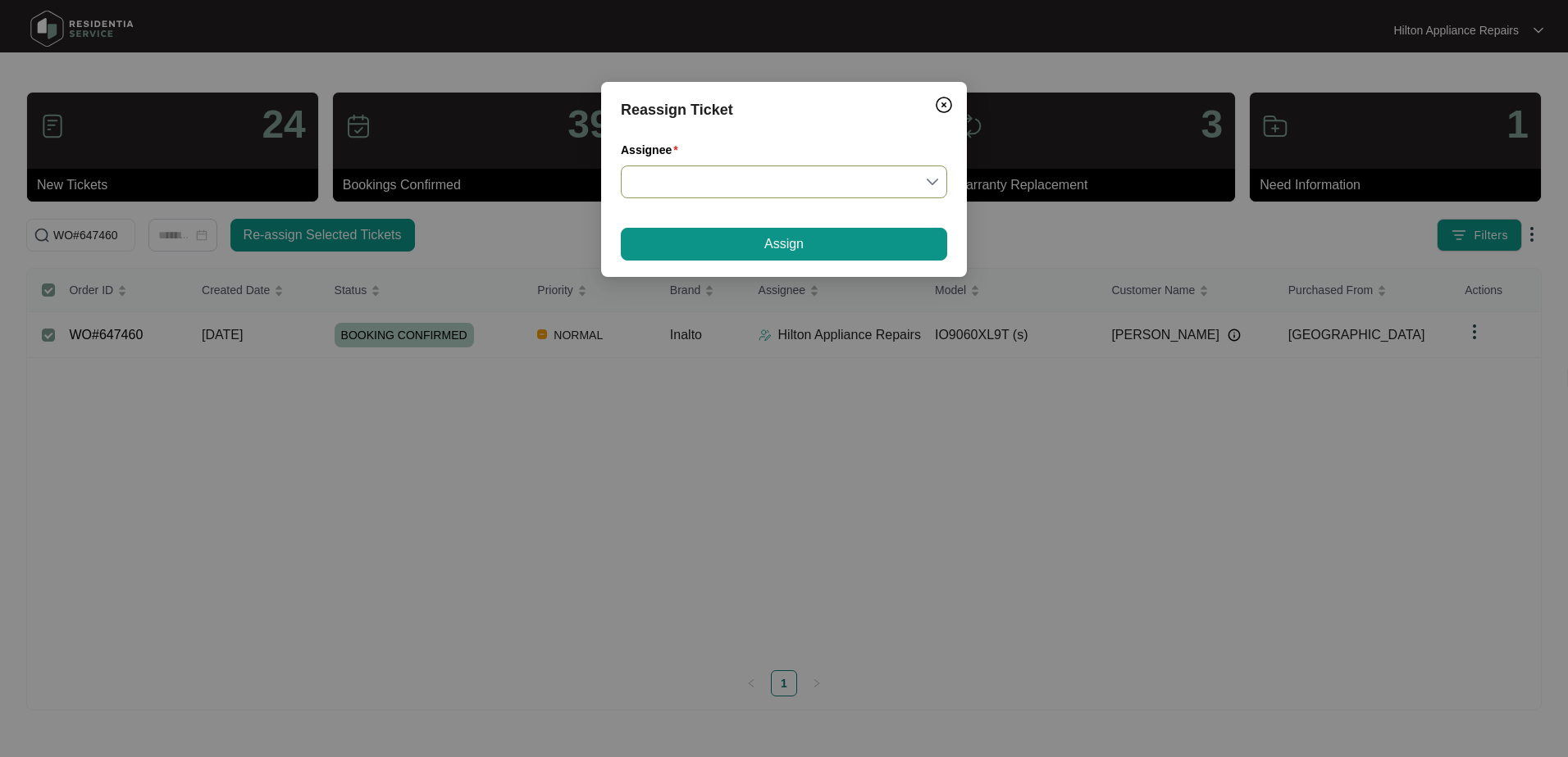
click at [932, 188] on input "Assignee" at bounding box center [784, 182] width 306 height 31
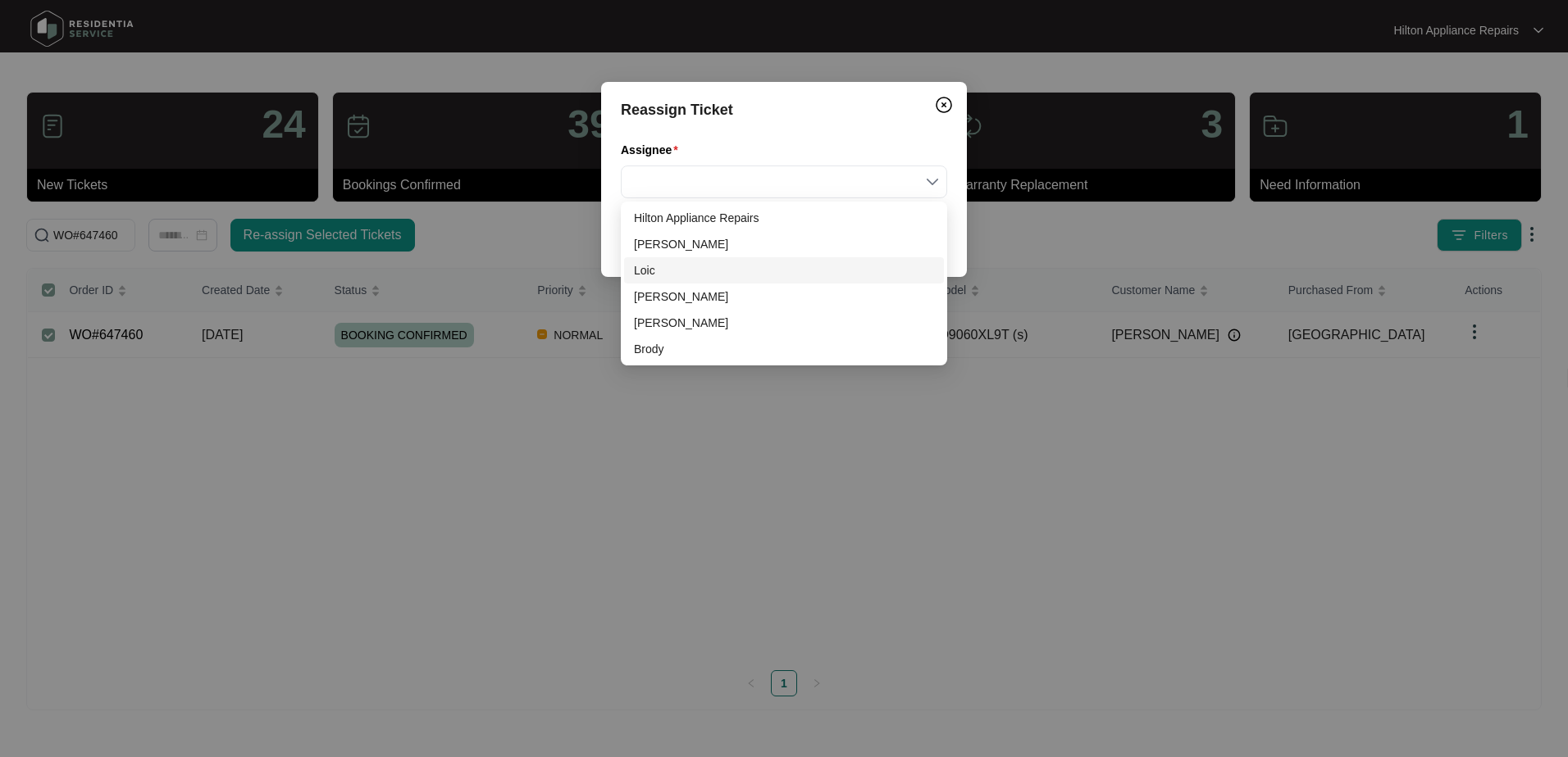
click at [655, 274] on div "Loic" at bounding box center [784, 271] width 300 height 18
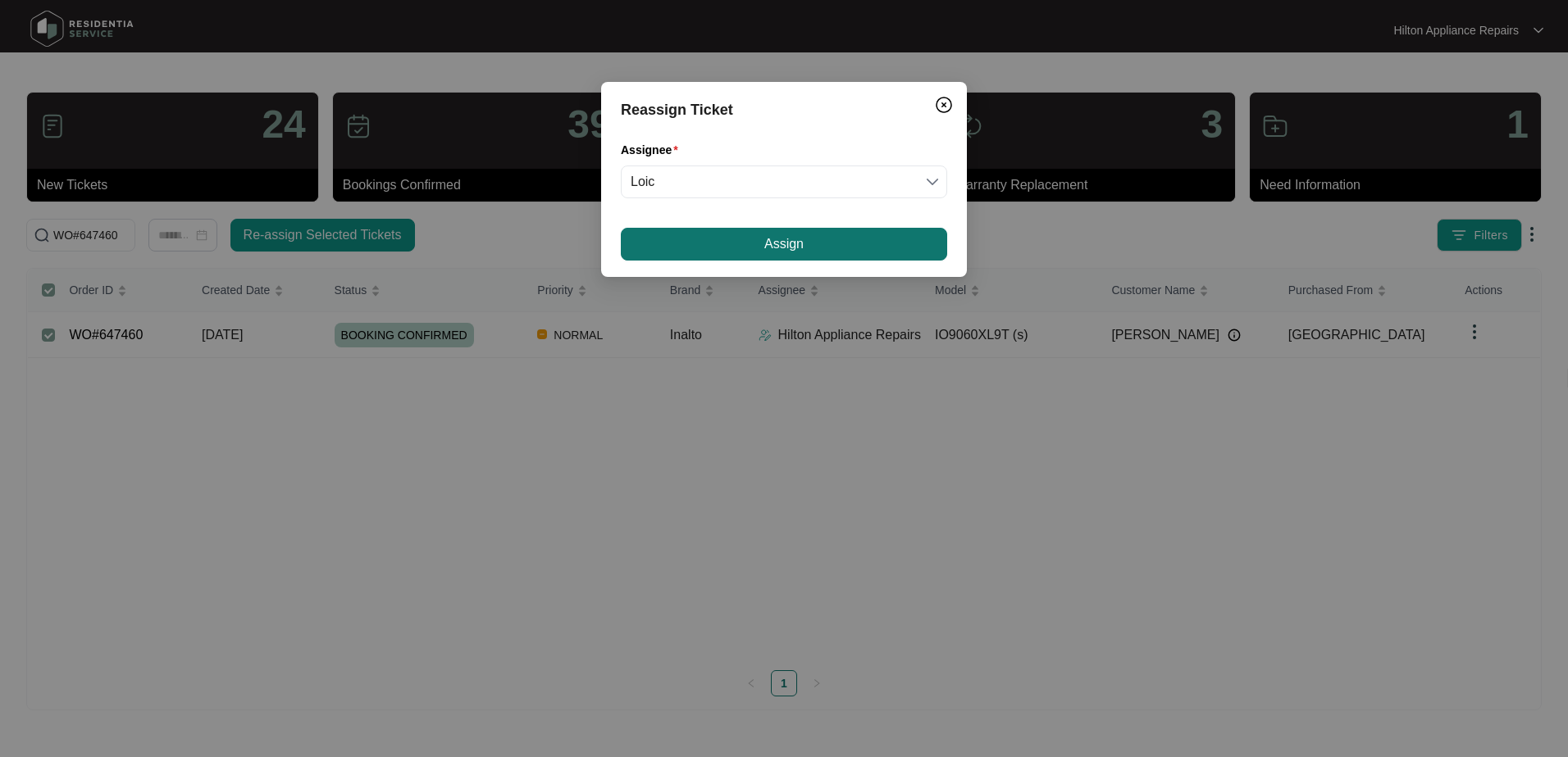
click at [706, 247] on button "Assign" at bounding box center [784, 244] width 326 height 33
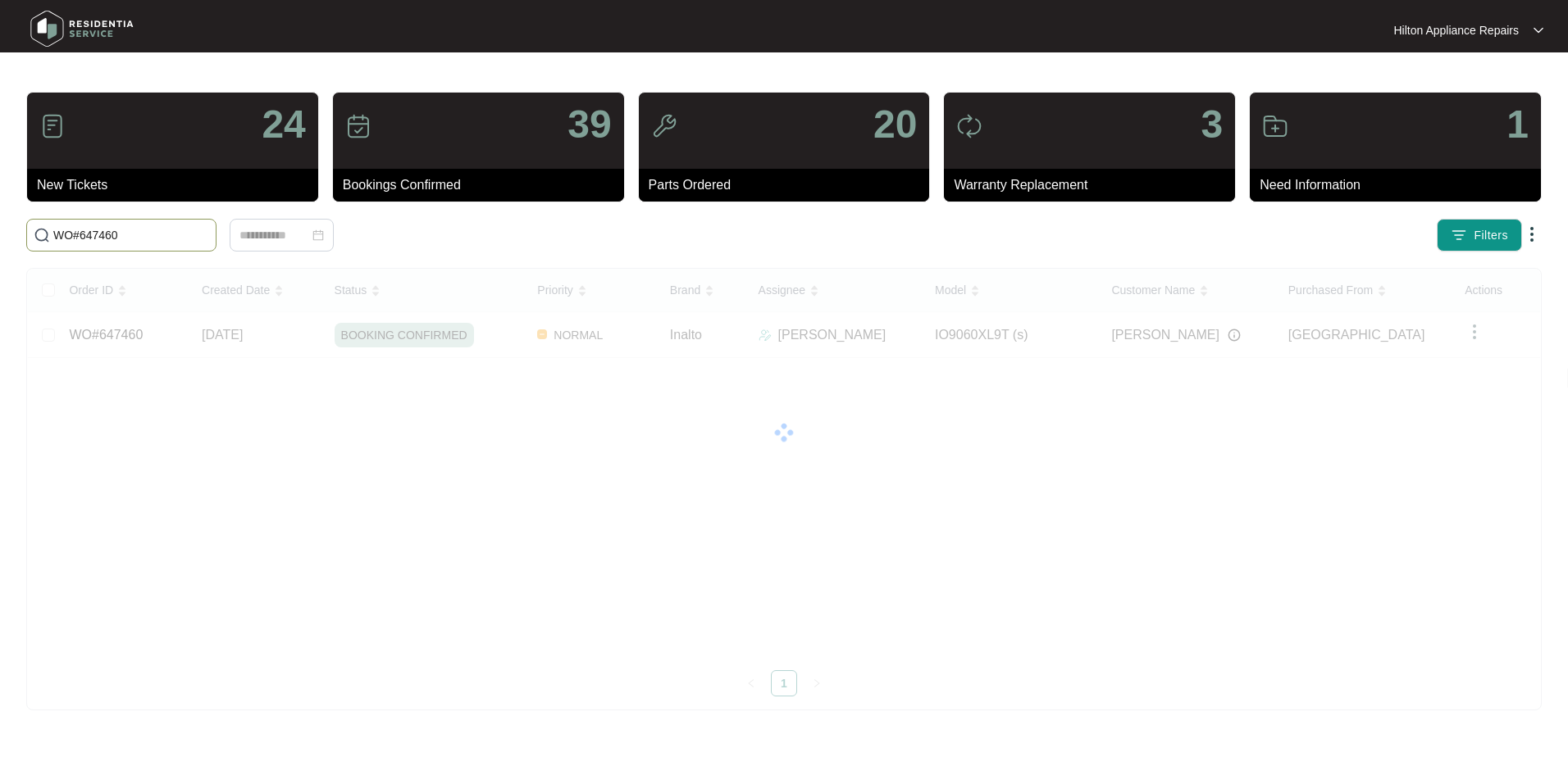
drag, startPoint x: 76, startPoint y: 246, endPoint x: -48, endPoint y: 265, distance: 125.4
click at [0, 265] on html "Hilton Appliance Repairs Hilton App... 24 New Tickets 39 Bookings Confirmed 20 …" at bounding box center [784, 378] width 1568 height 757
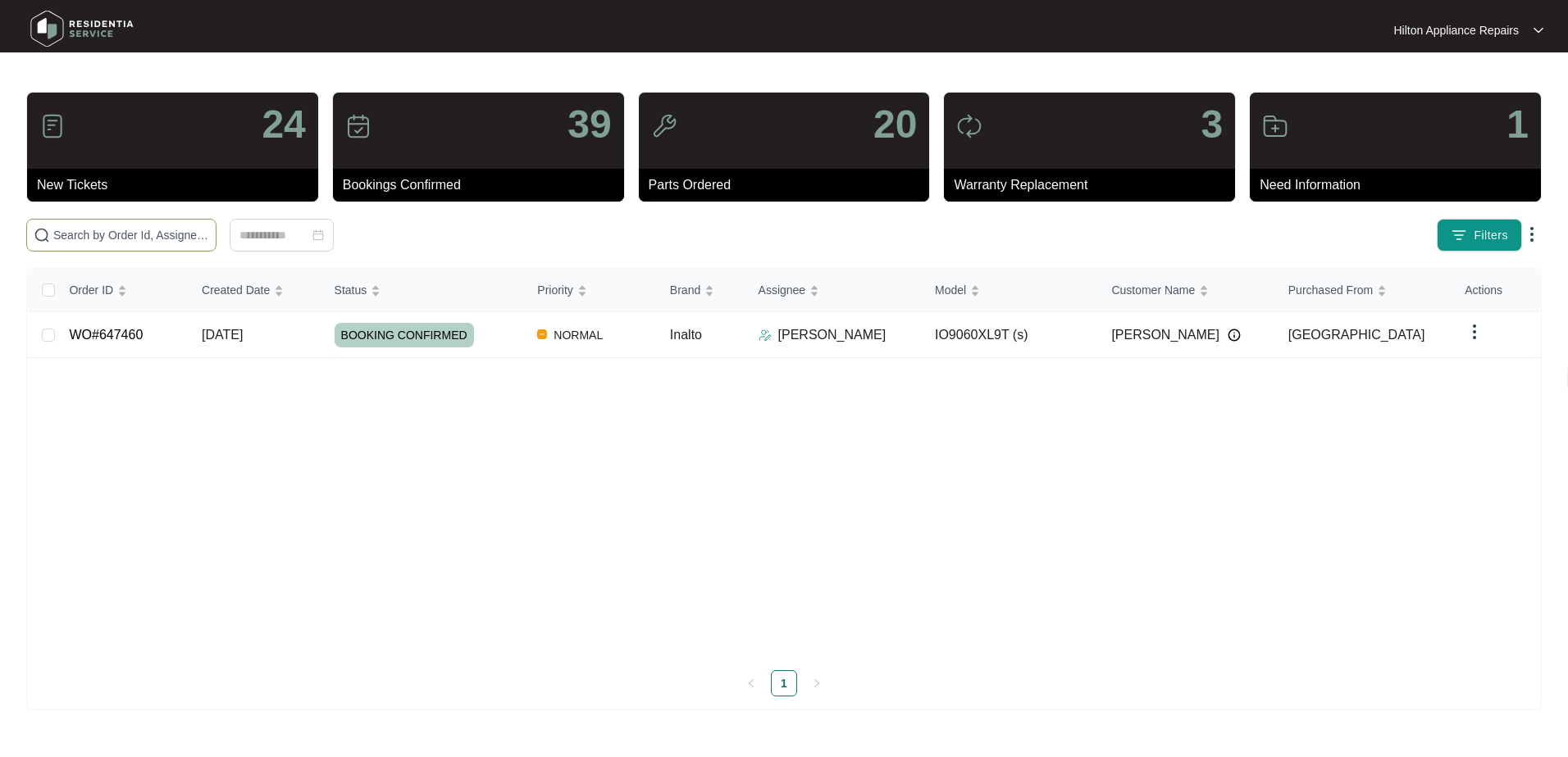
paste input "648007"
type input "648007"
click at [243, 331] on span "[DATE]" at bounding box center [222, 334] width 41 height 14
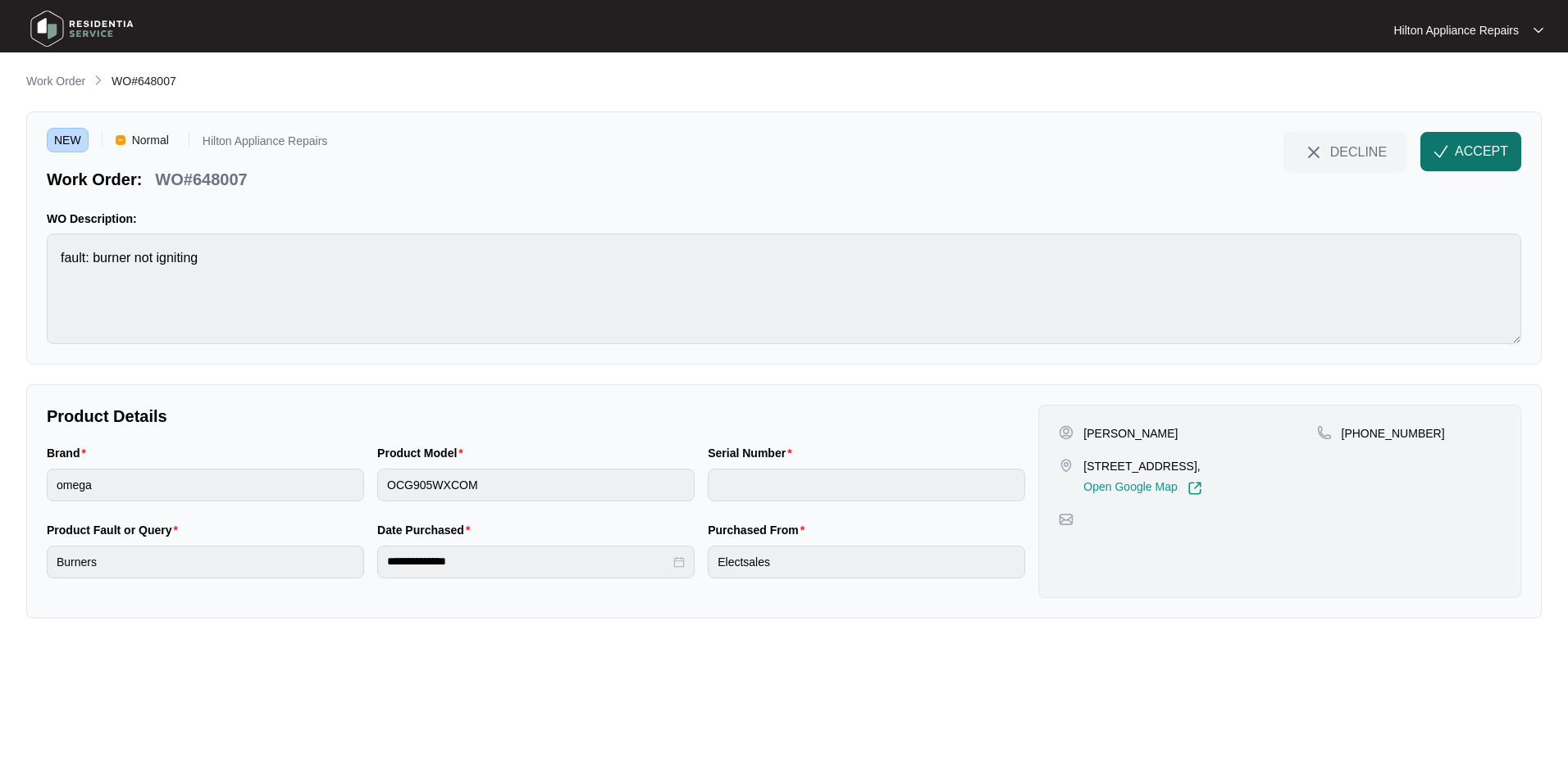
click at [1472, 154] on span "ACCEPT" at bounding box center [1481, 152] width 54 height 20
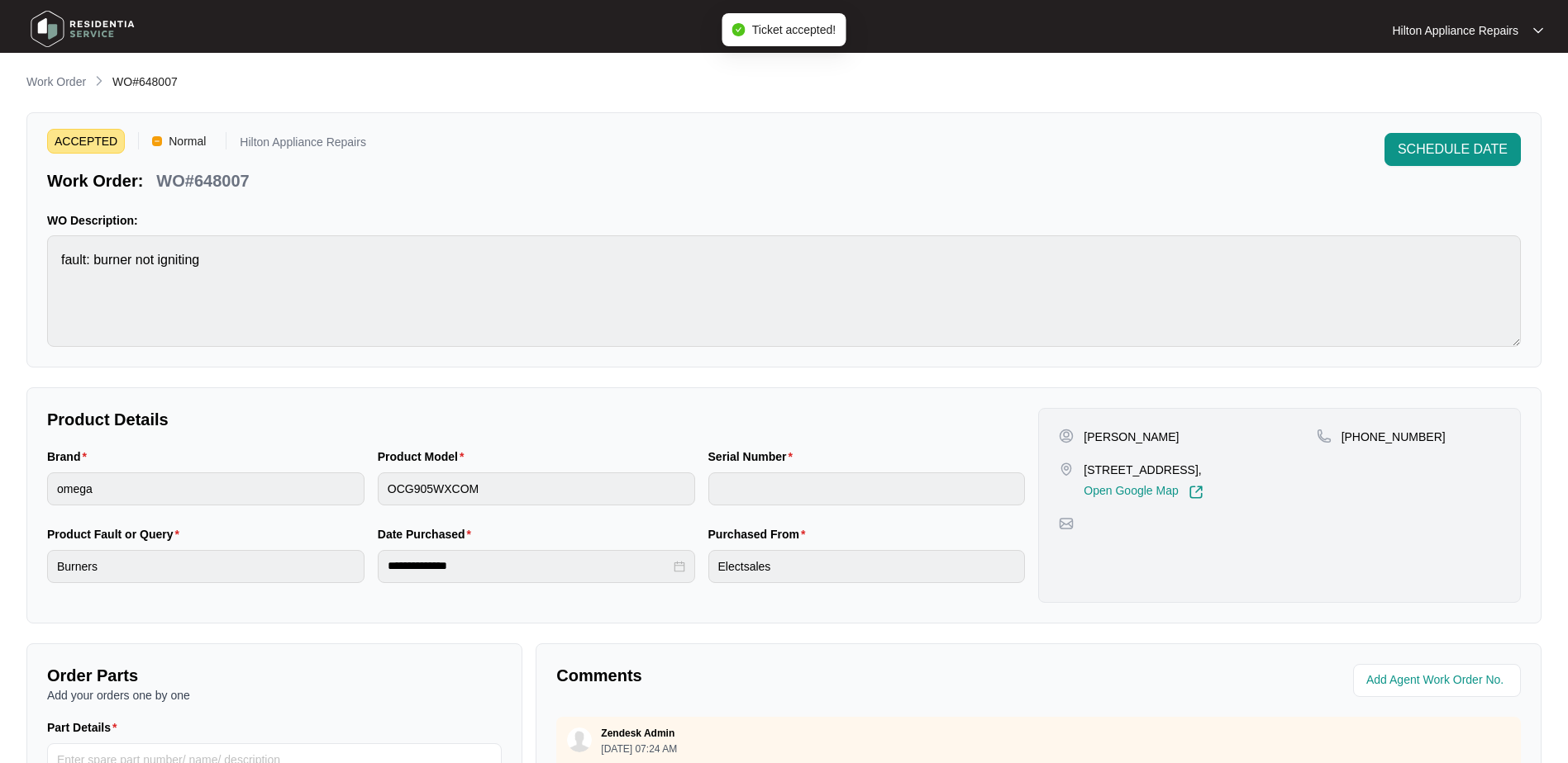
drag, startPoint x: 1212, startPoint y: 471, endPoint x: 1084, endPoint y: 471, distance: 128.0
click at [1084, 471] on p "[STREET_ADDRESS]," at bounding box center [1144, 470] width 119 height 16
copy p "6 Horseshoe Promenade"
drag, startPoint x: 1420, startPoint y: 438, endPoint x: 1359, endPoint y: 438, distance: 61.0
click at [1359, 438] on div "[PHONE_NUMBER]" at bounding box center [1409, 437] width 183 height 16
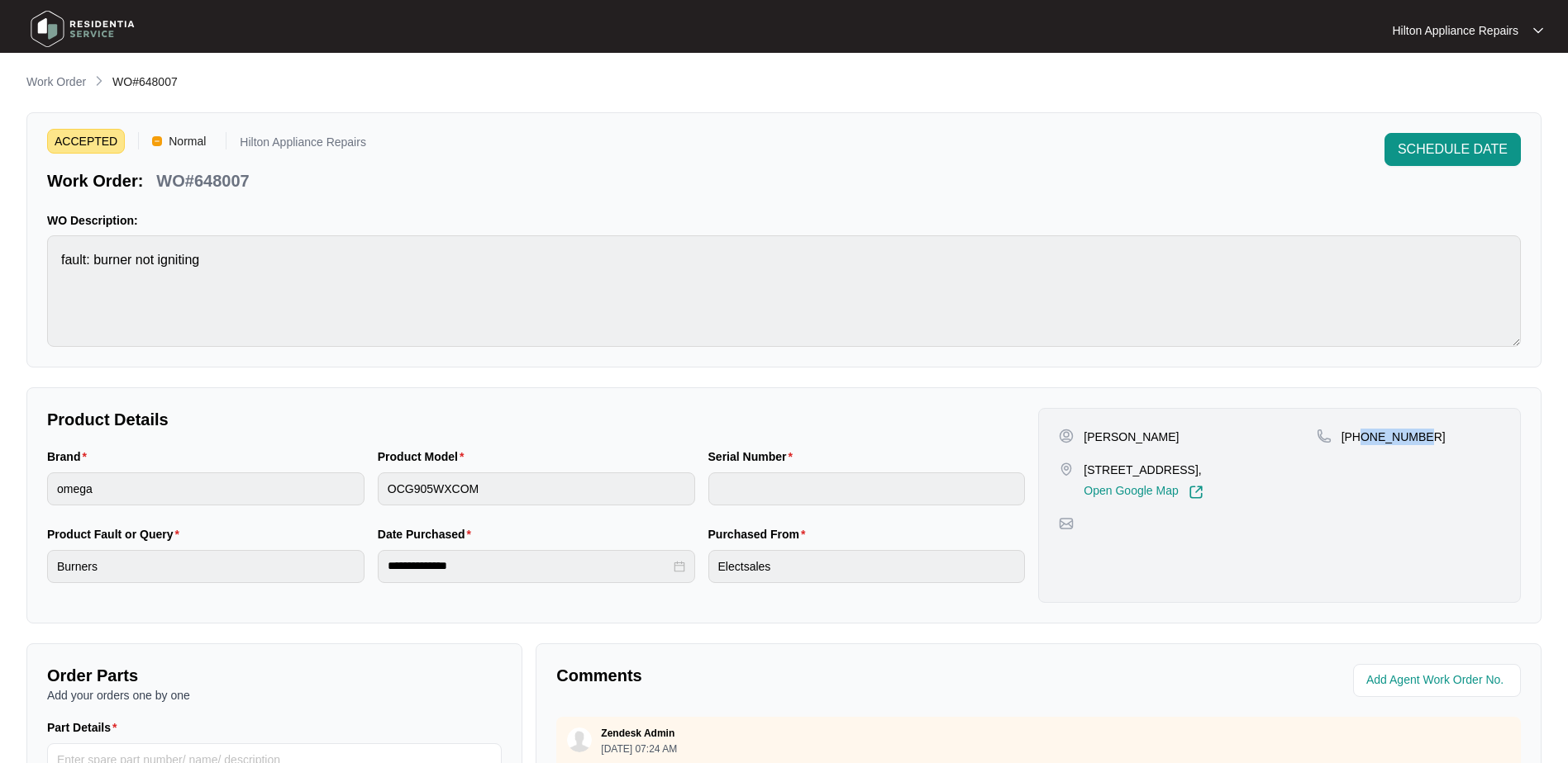
copy p "430049560"
click at [301, 469] on div "Brand omega Product Model OCG905WXCOM Serial Number" at bounding box center [536, 486] width 992 height 78
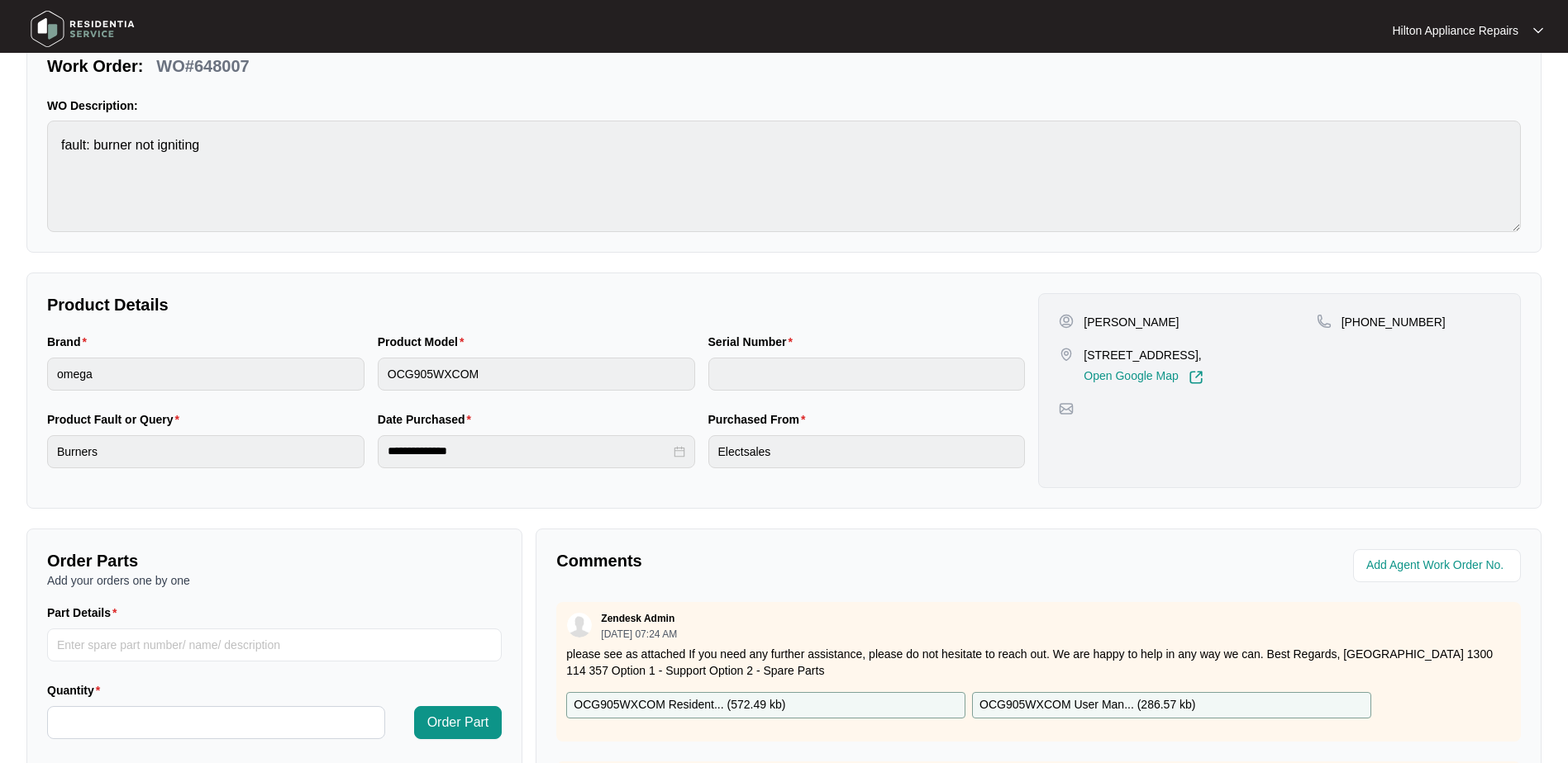
scroll to position [165, 0]
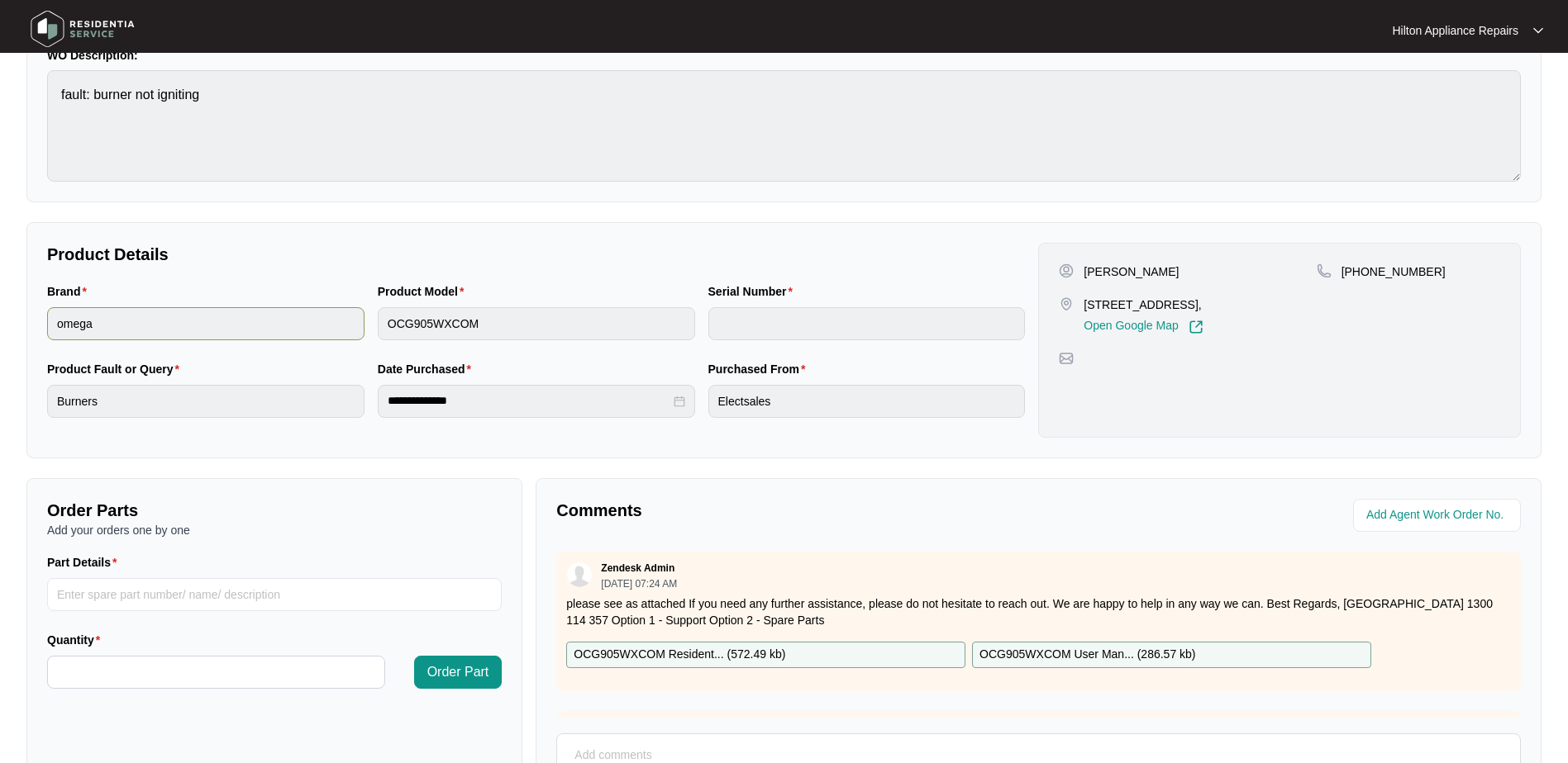
click at [320, 322] on div "Brand omega Product Model OCG905WXCOM Serial Number" at bounding box center [536, 321] width 992 height 78
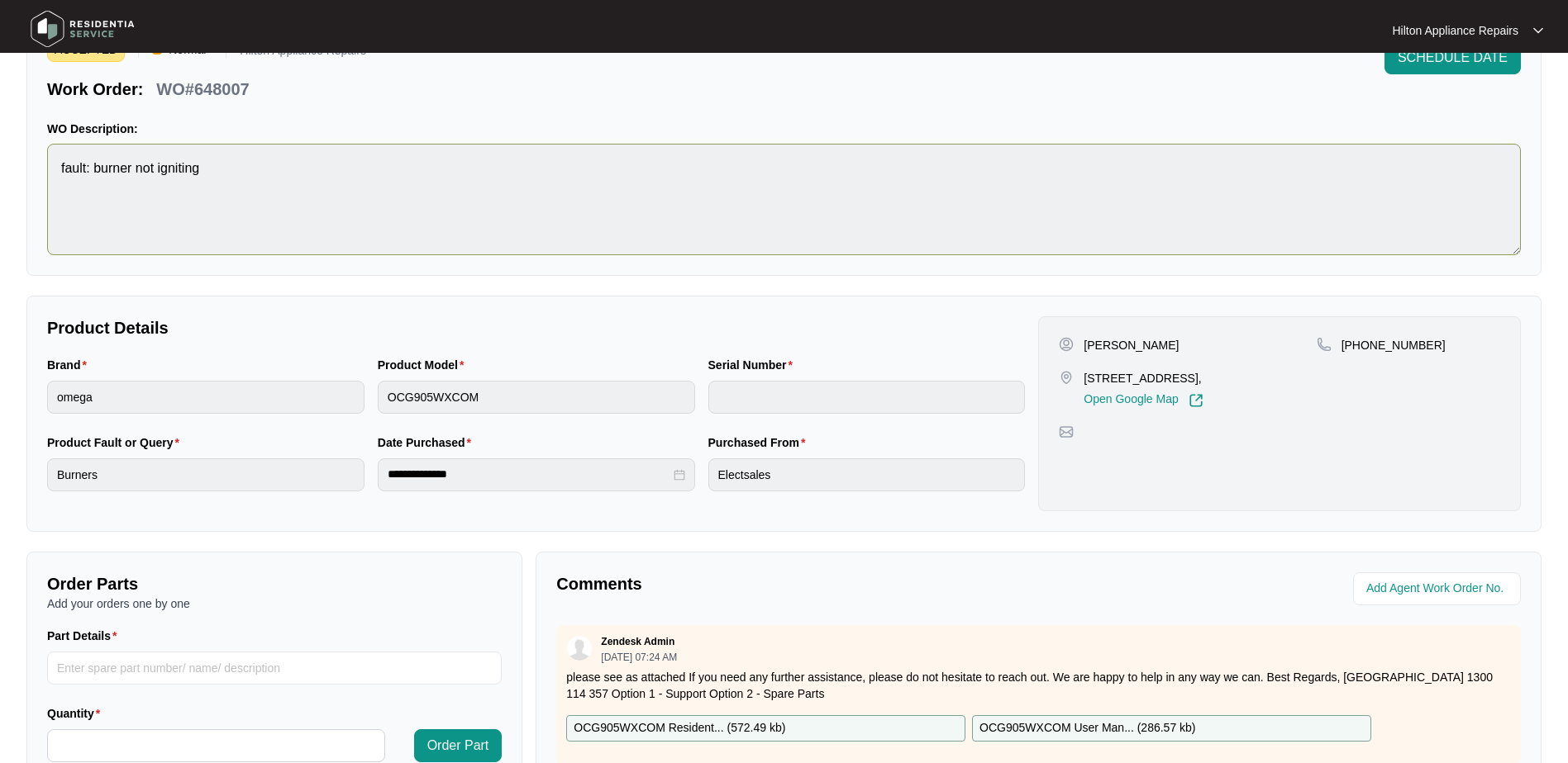
scroll to position [0, 0]
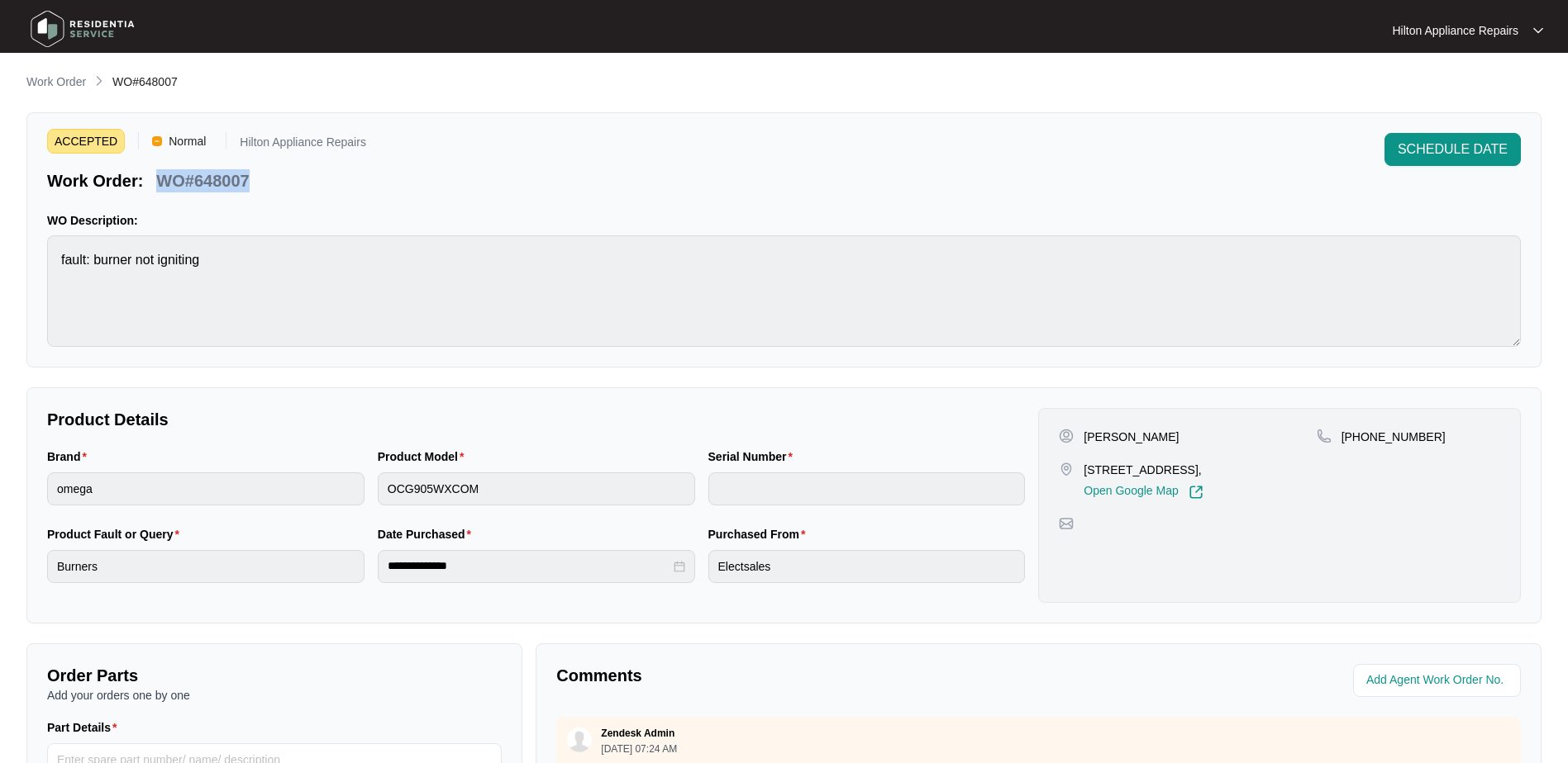
drag, startPoint x: 226, startPoint y: 184, endPoint x: 149, endPoint y: 181, distance: 77.1
click at [149, 181] on div "Work Order: WO#648007" at bounding box center [206, 179] width 319 height 29
copy p "WO#648007"
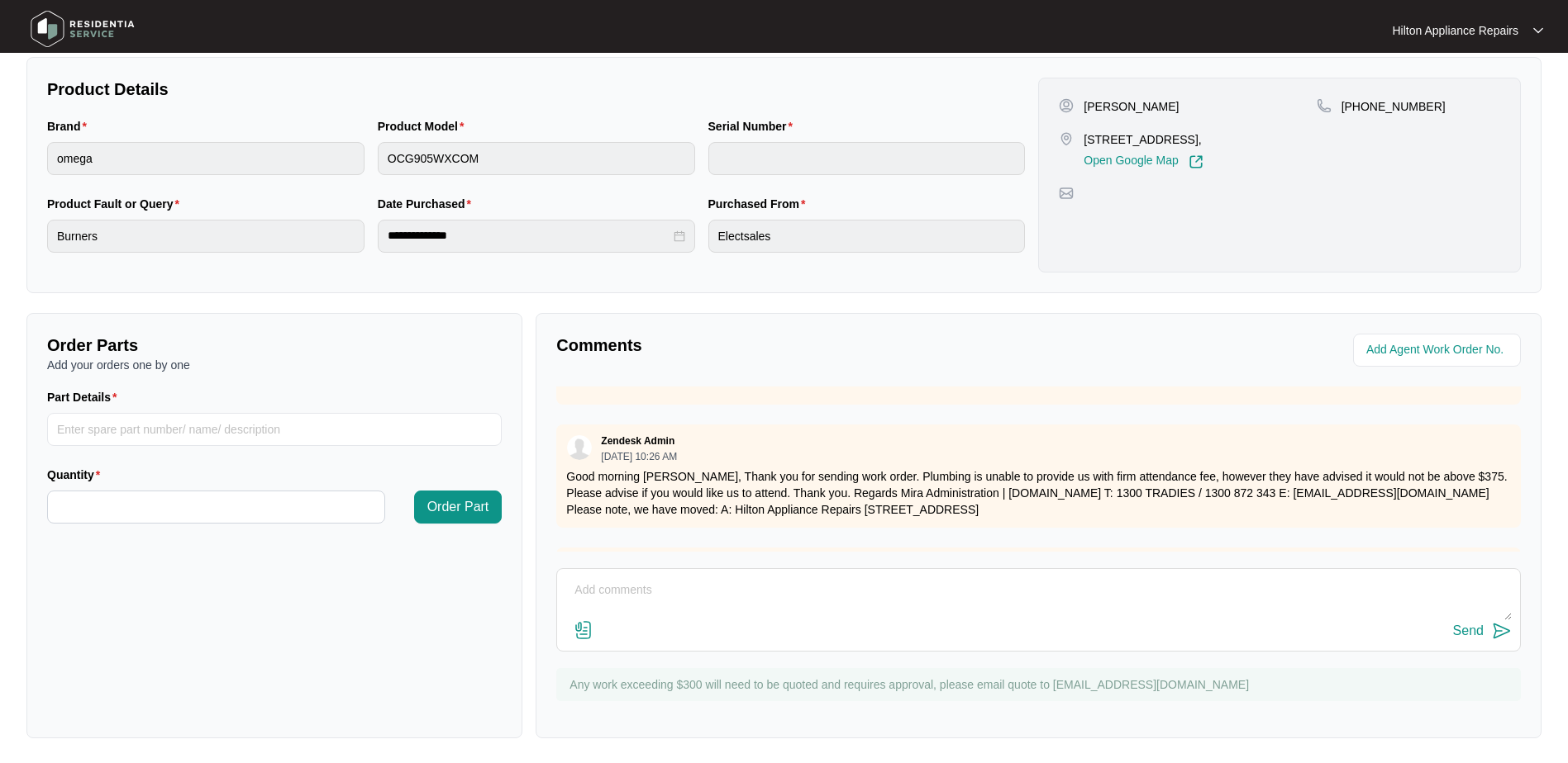
scroll to position [165, 0]
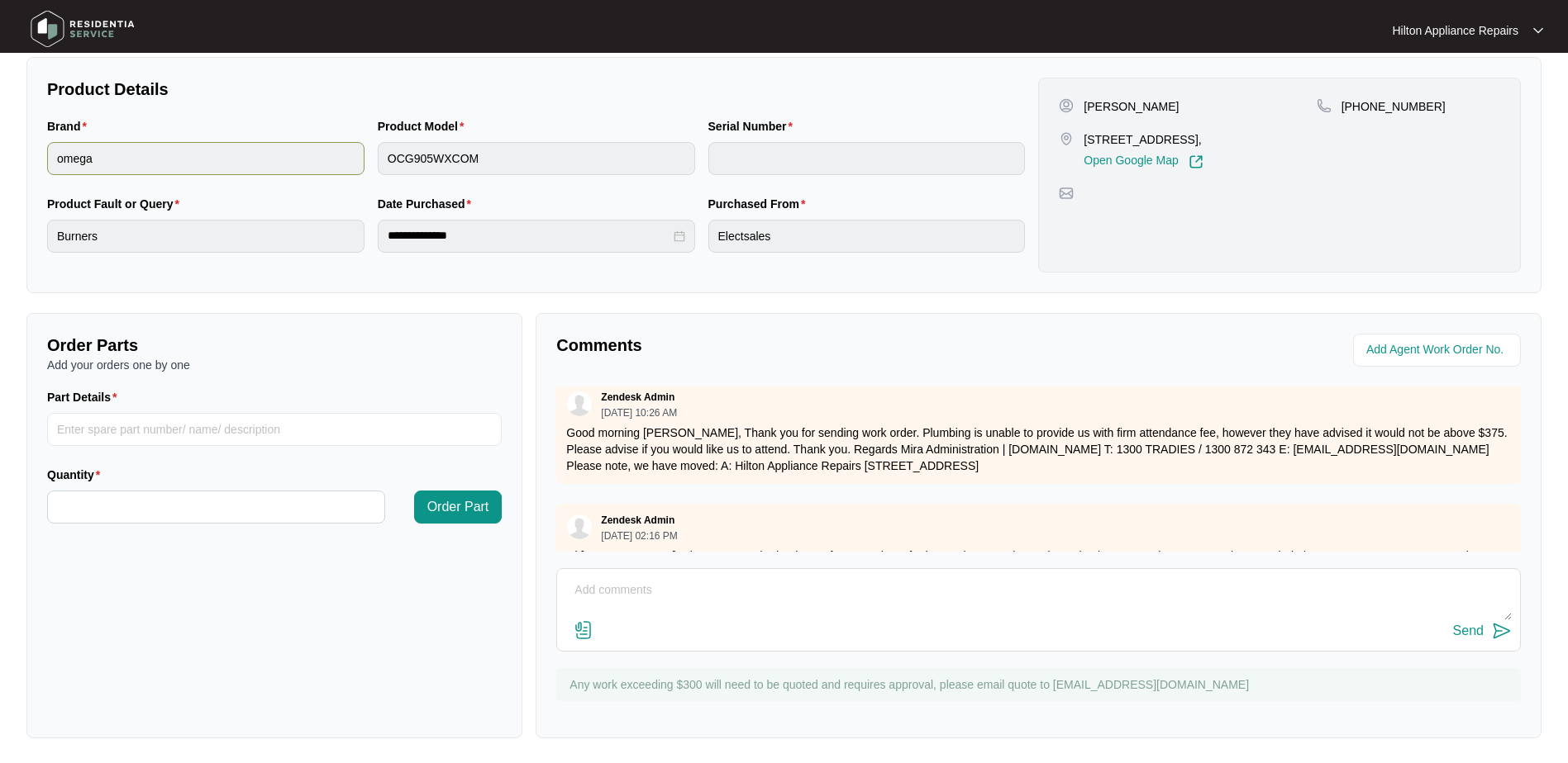
click at [344, 160] on div "Brand omega Product Model OCG905WXCOM Serial Number" at bounding box center [536, 156] width 992 height 78
click at [356, 153] on div "Brand omega Product Model OCG905WXCOM Serial Number" at bounding box center [536, 156] width 992 height 78
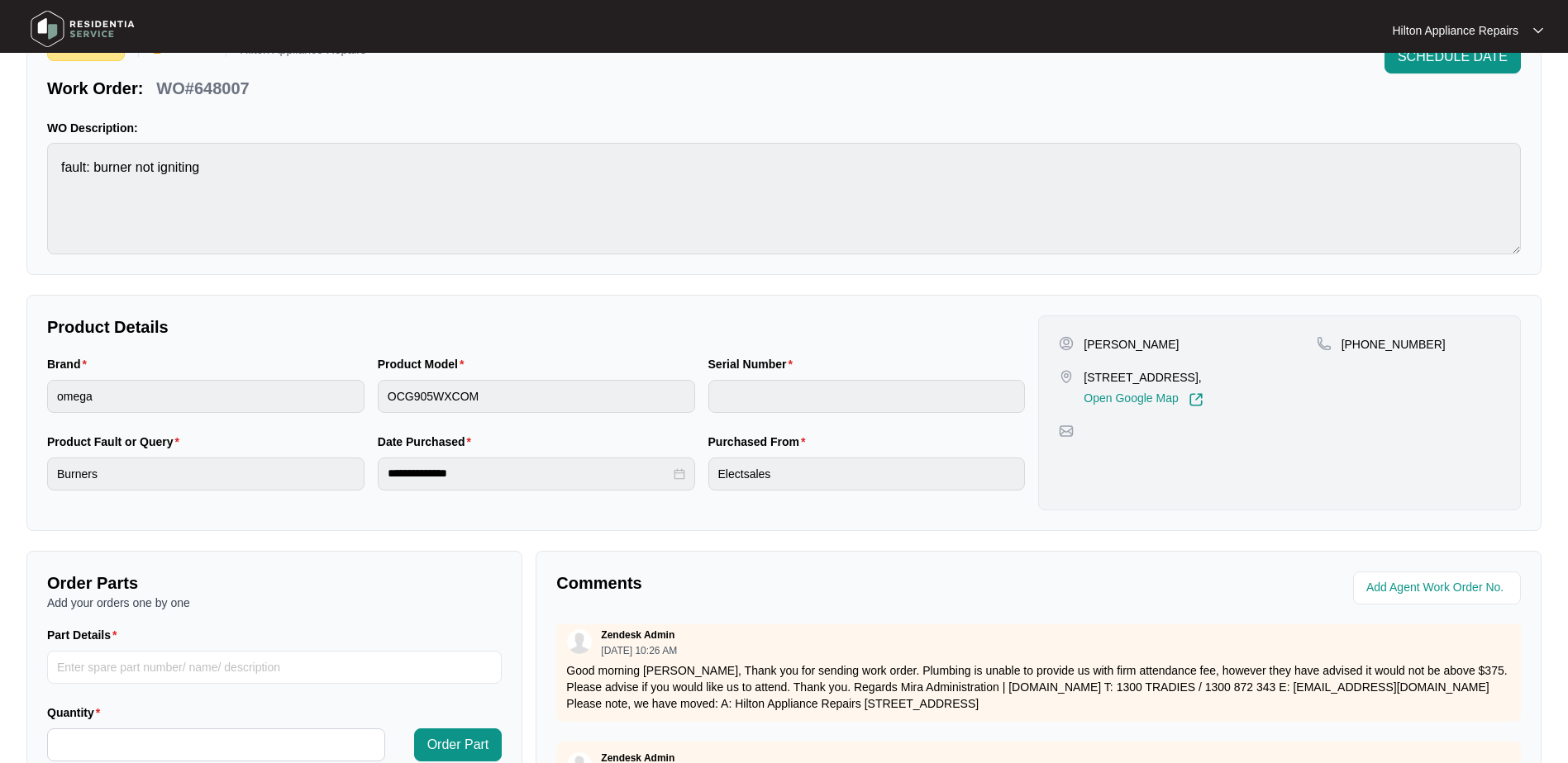
scroll to position [85, 0]
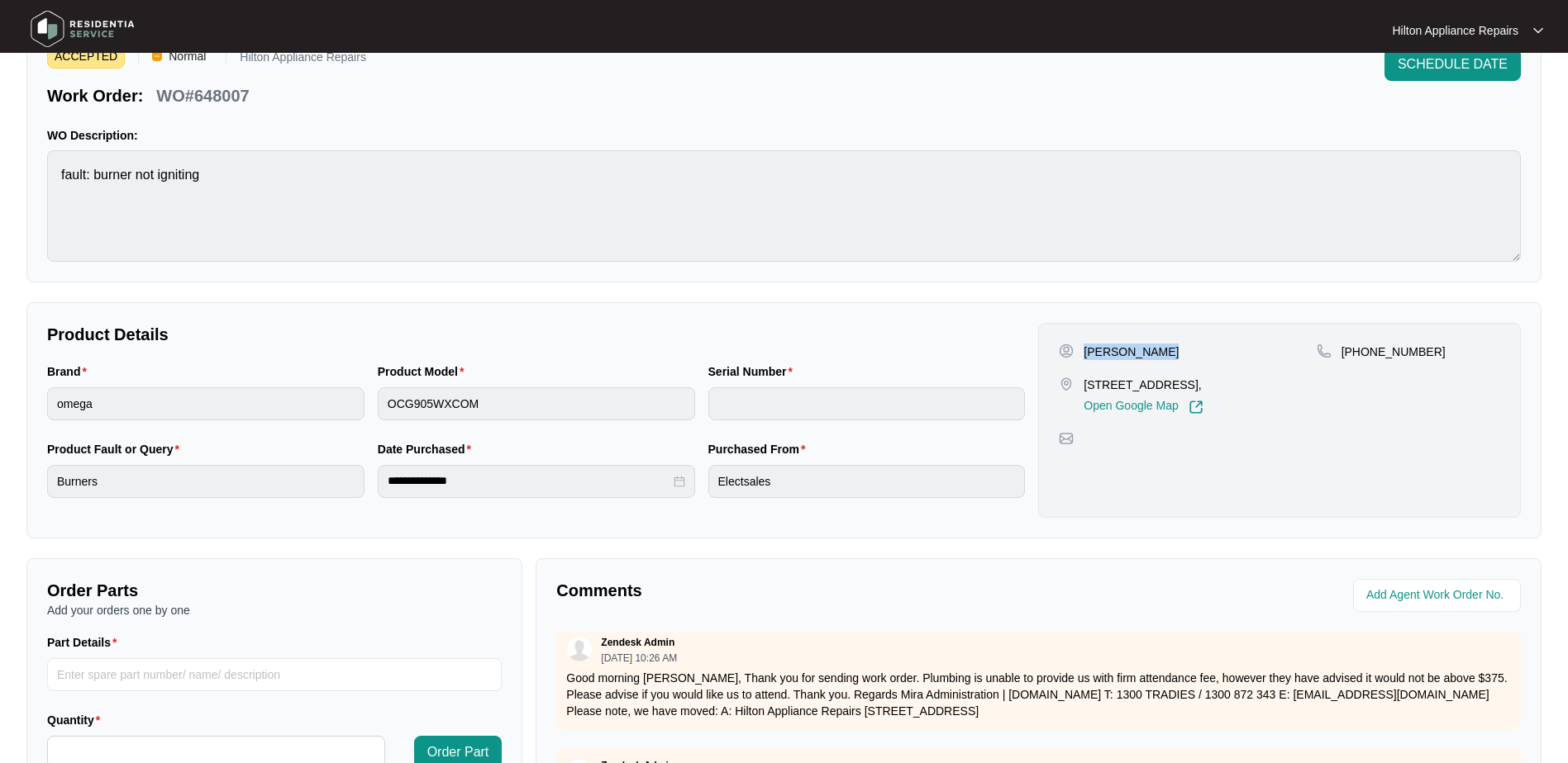
drag, startPoint x: 1173, startPoint y: 351, endPoint x: 1080, endPoint y: 354, distance: 93.0
click at [1080, 354] on div "[PERSON_NAME]" at bounding box center [1187, 352] width 258 height 16
copy p "[PERSON_NAME]"
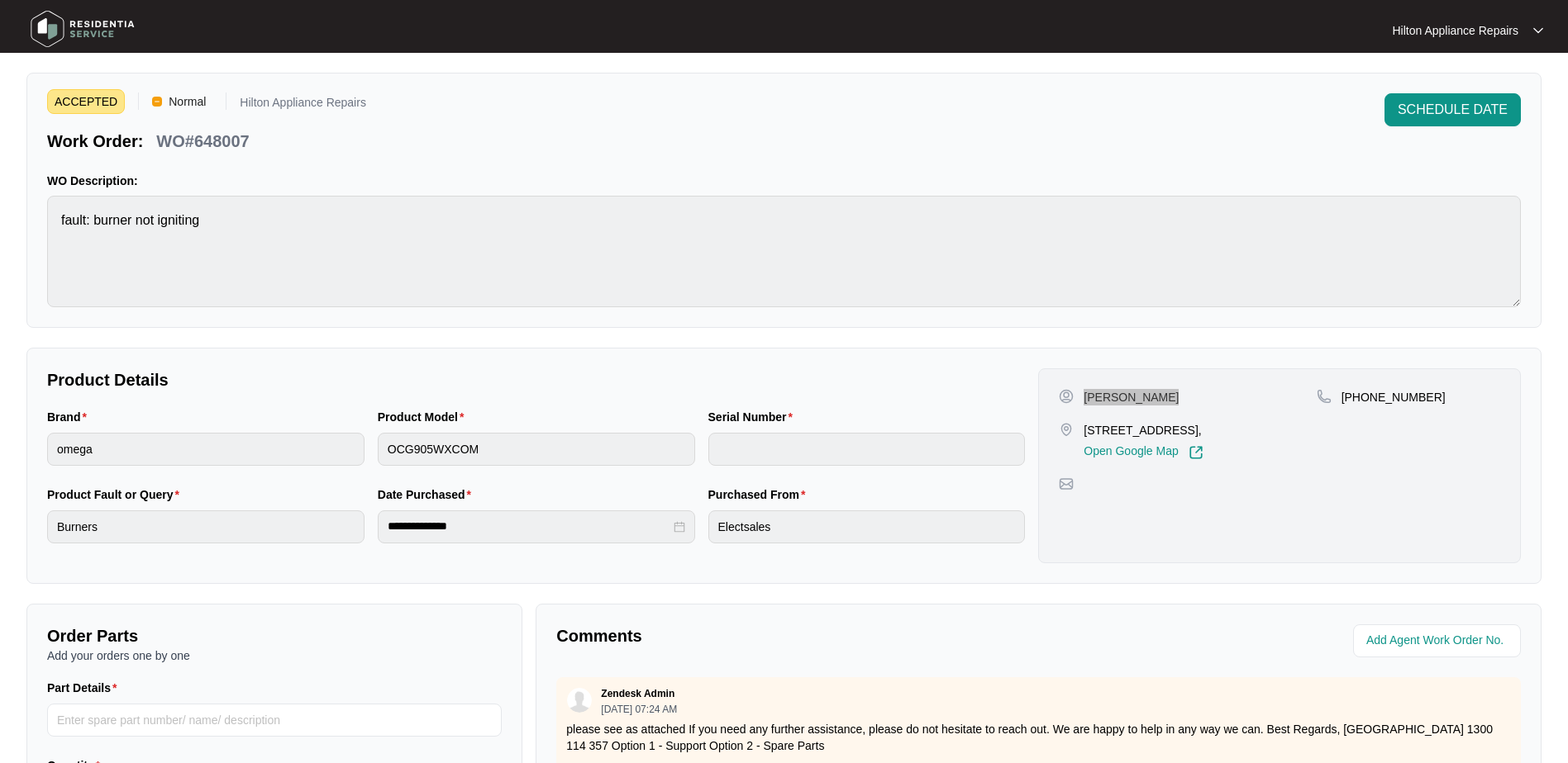
scroll to position [0, 0]
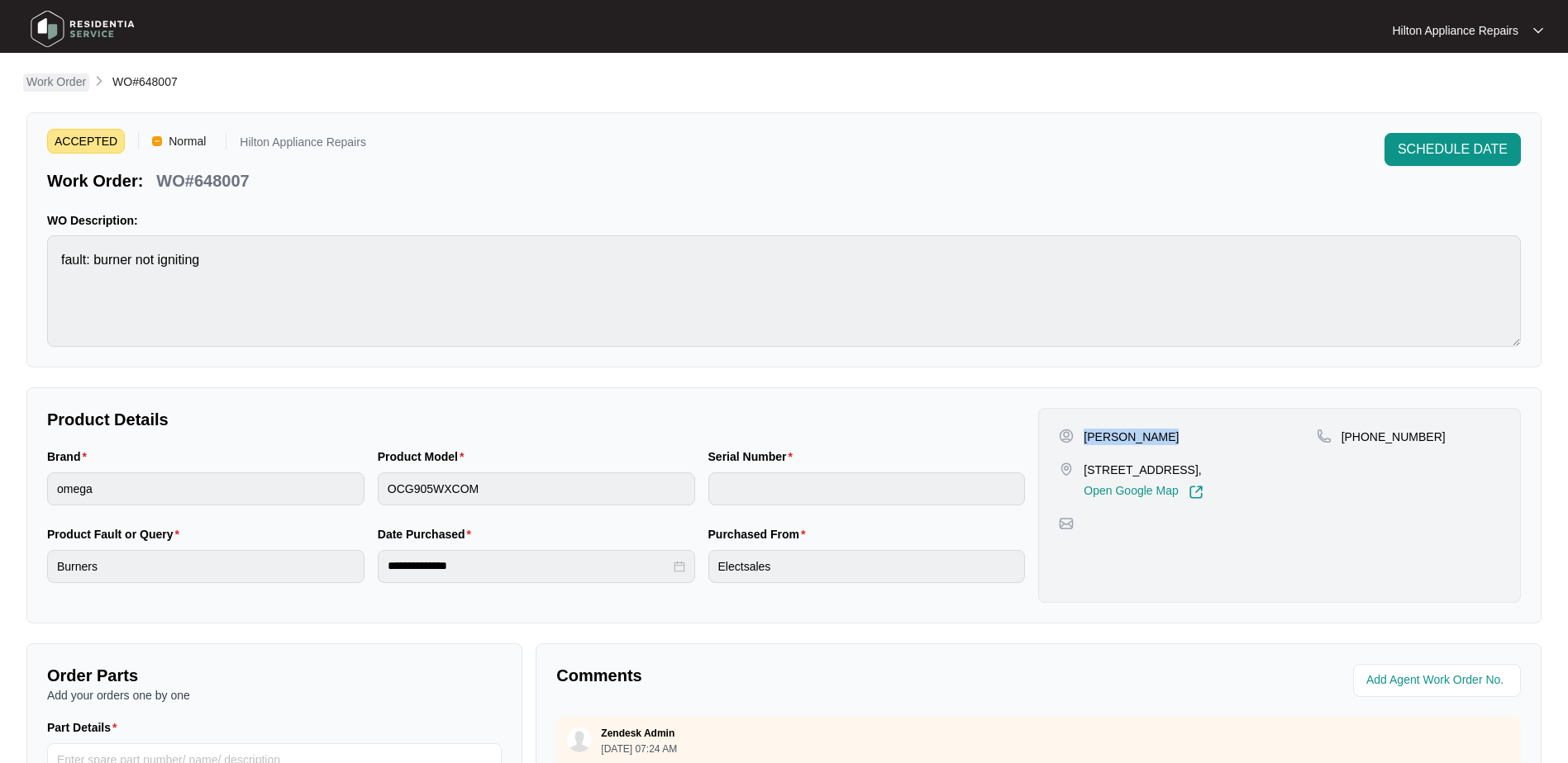
click at [58, 81] on p "Work Order" at bounding box center [56, 82] width 60 height 16
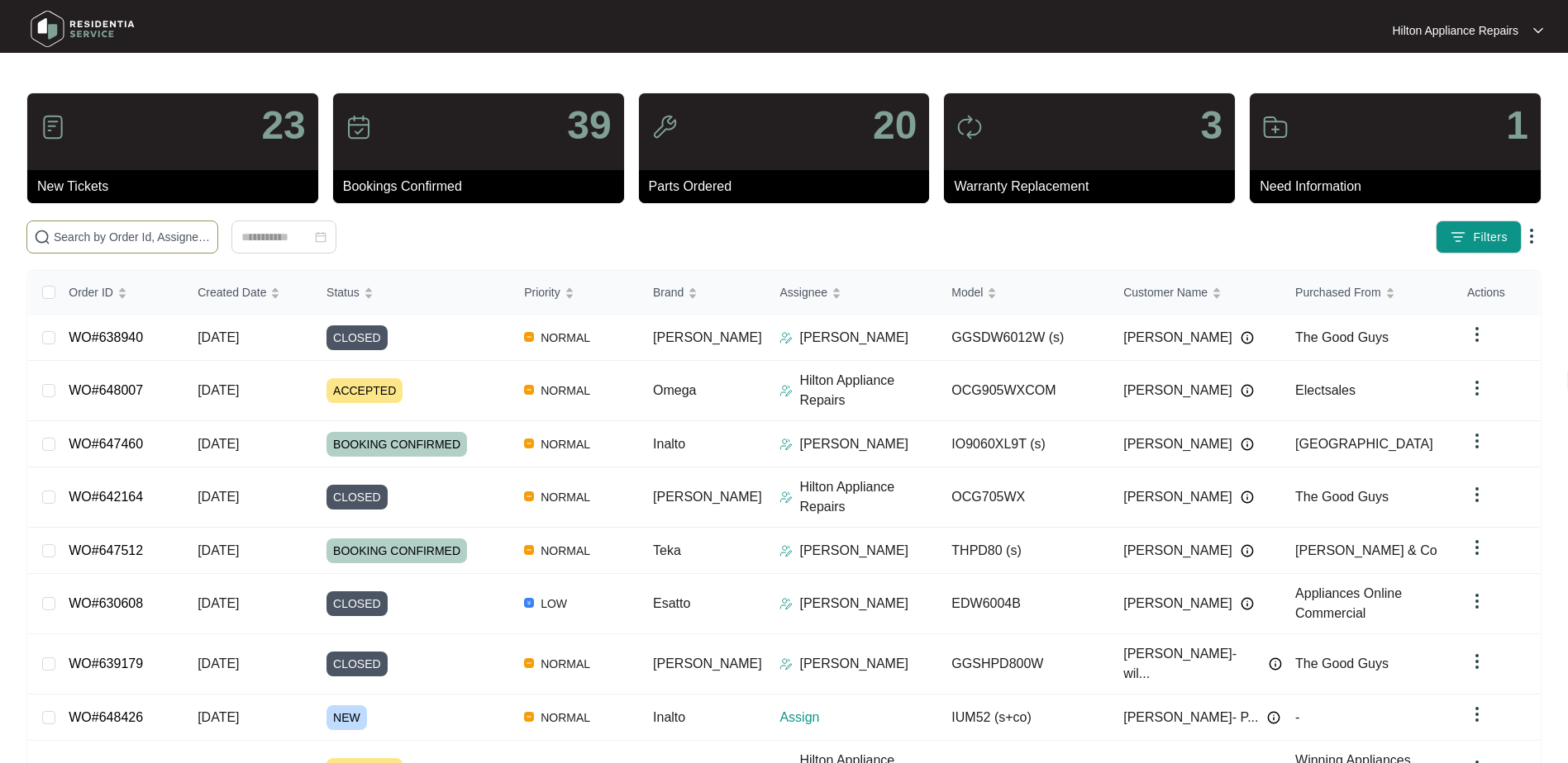
click at [84, 222] on span at bounding box center [122, 237] width 192 height 33
paste input "648289"
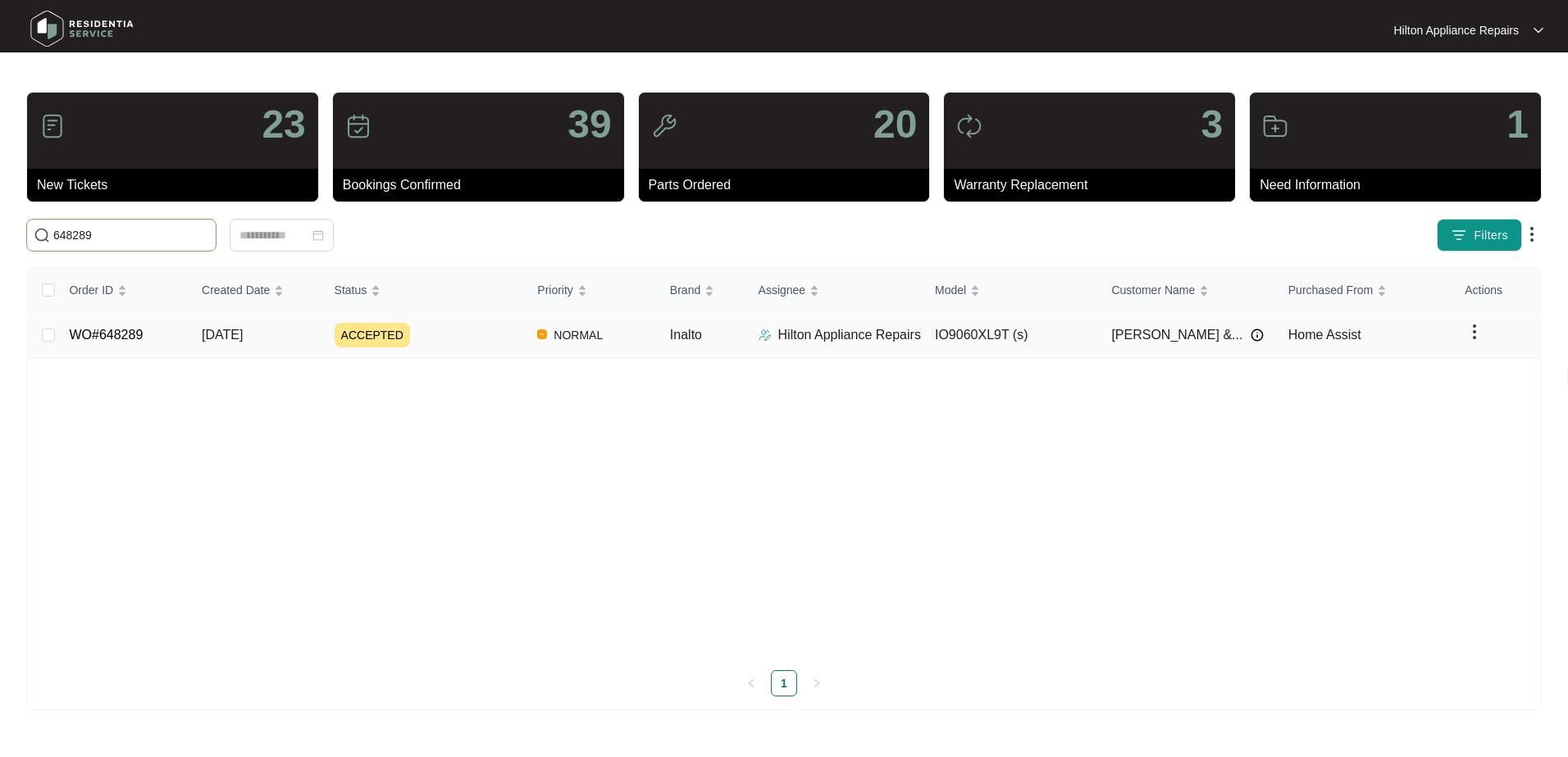
type input "648289"
click at [196, 346] on td "[DATE]" at bounding box center [255, 335] width 133 height 46
